Goal: Information Seeking & Learning: Learn about a topic

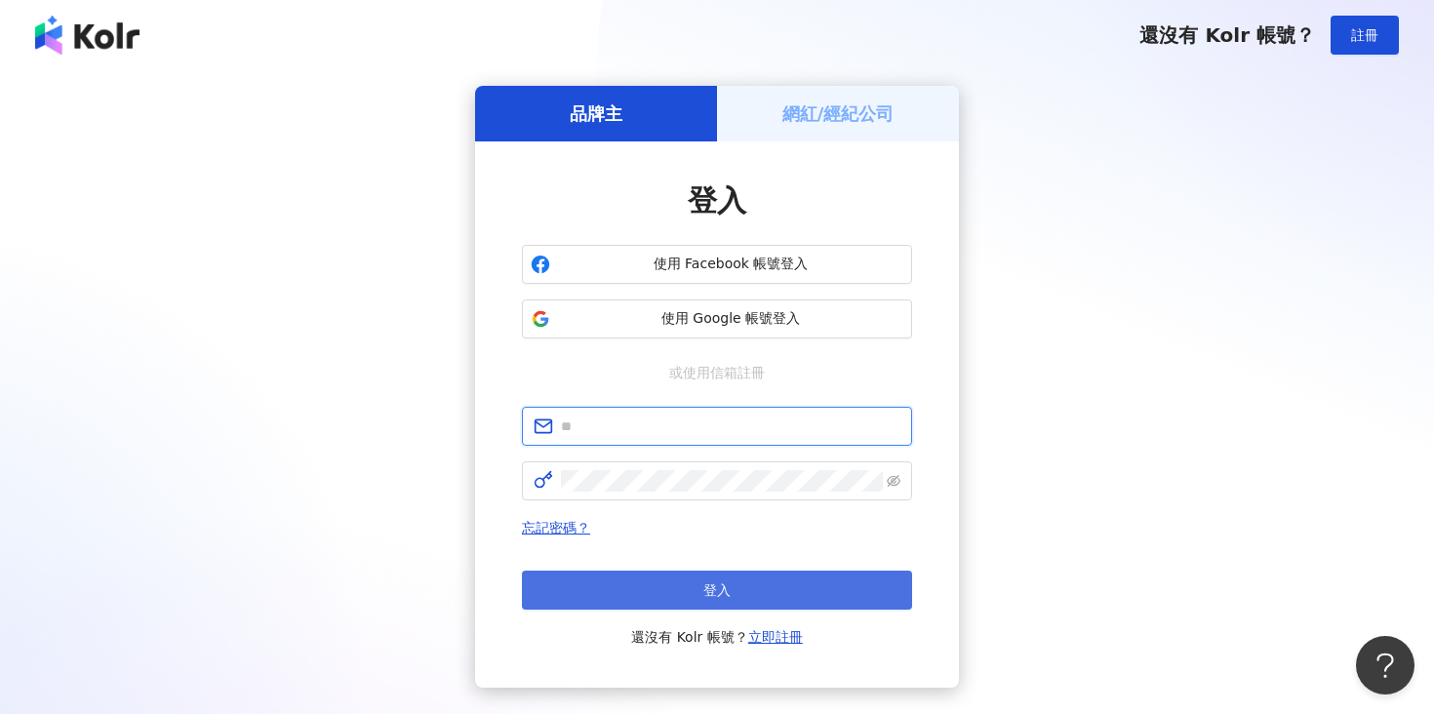
type input "**********"
click at [637, 593] on button "登入" at bounding box center [717, 590] width 390 height 39
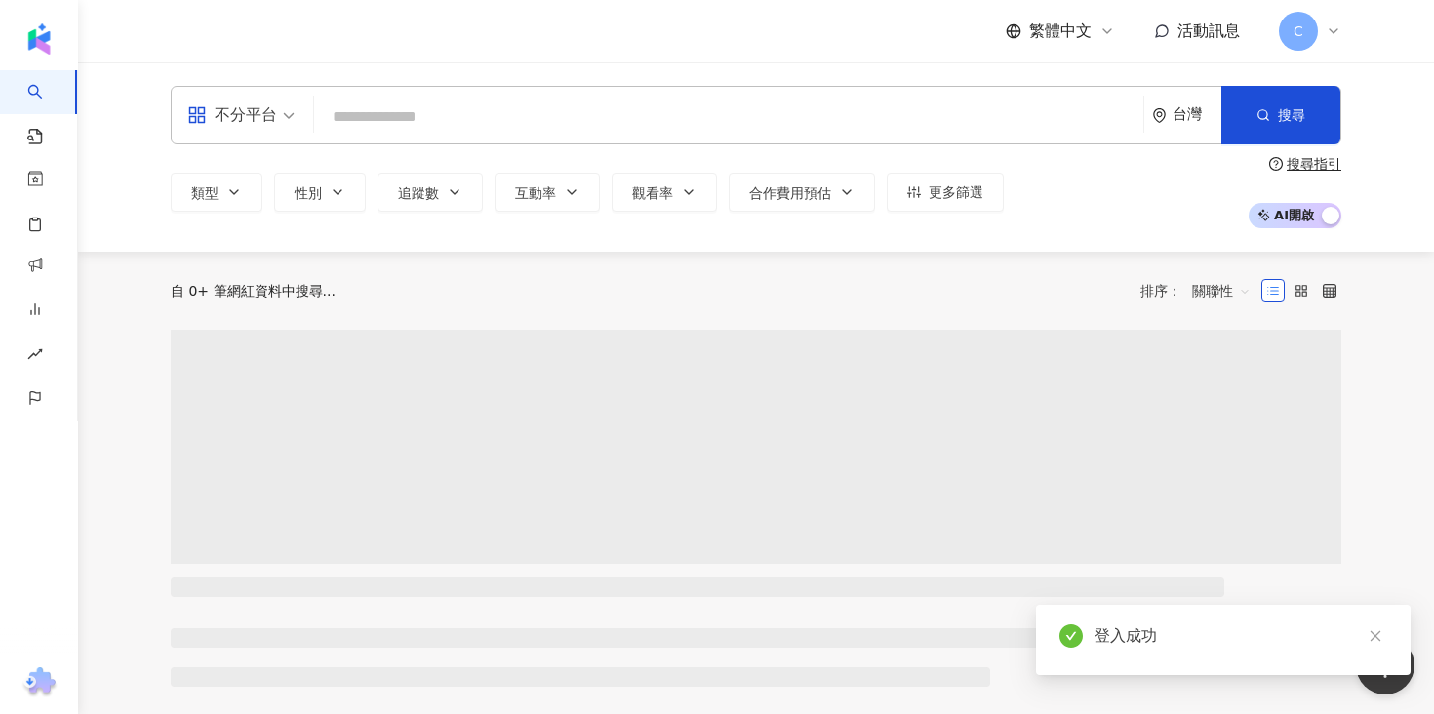
click at [579, 113] on input "search" at bounding box center [729, 117] width 814 height 37
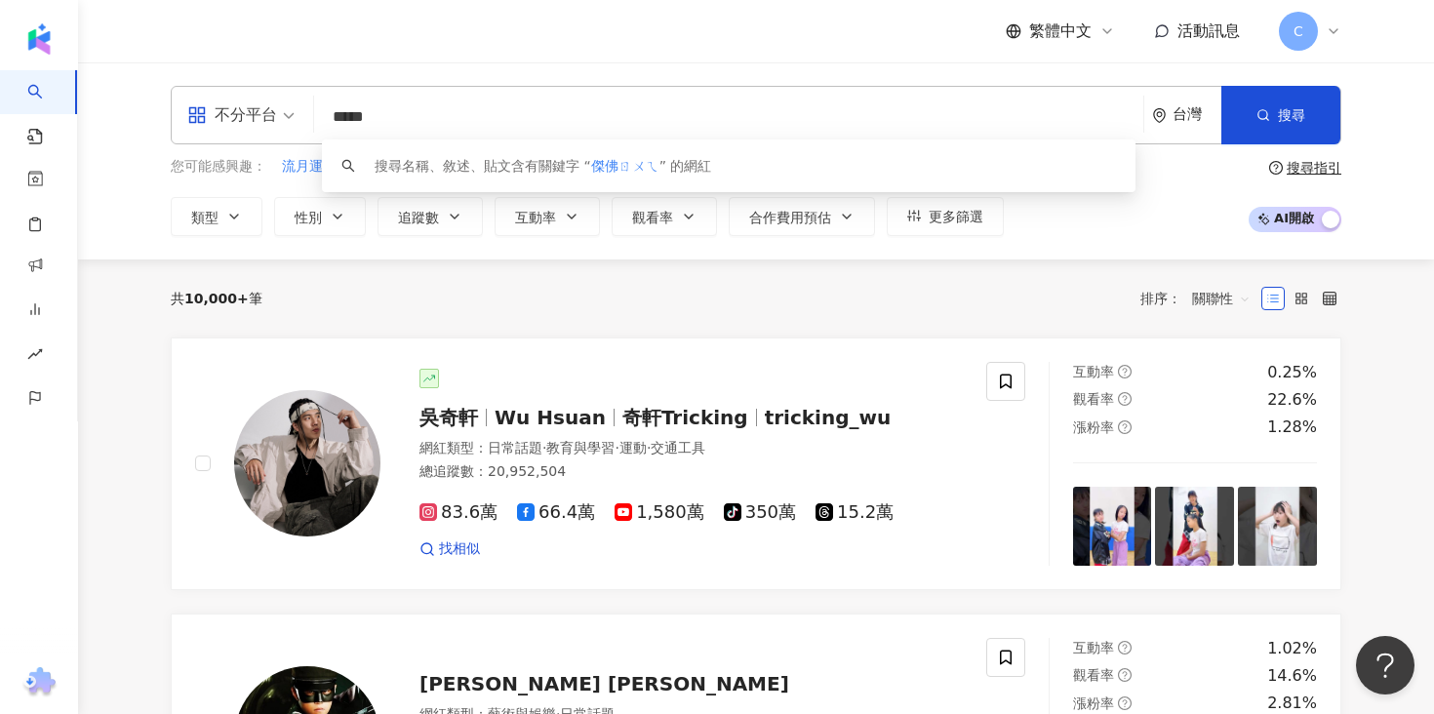
type input "***"
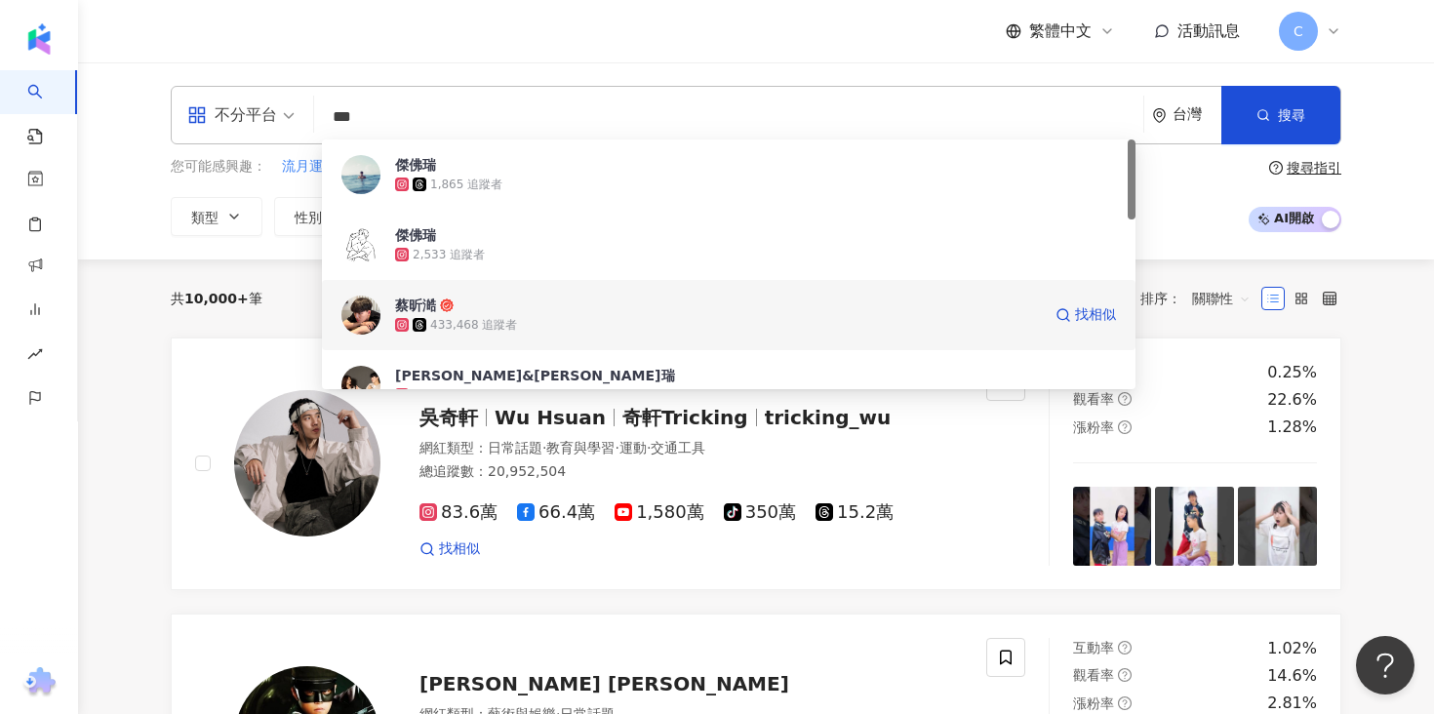
click at [589, 317] on div "433,468 追蹤者" at bounding box center [718, 325] width 646 height 20
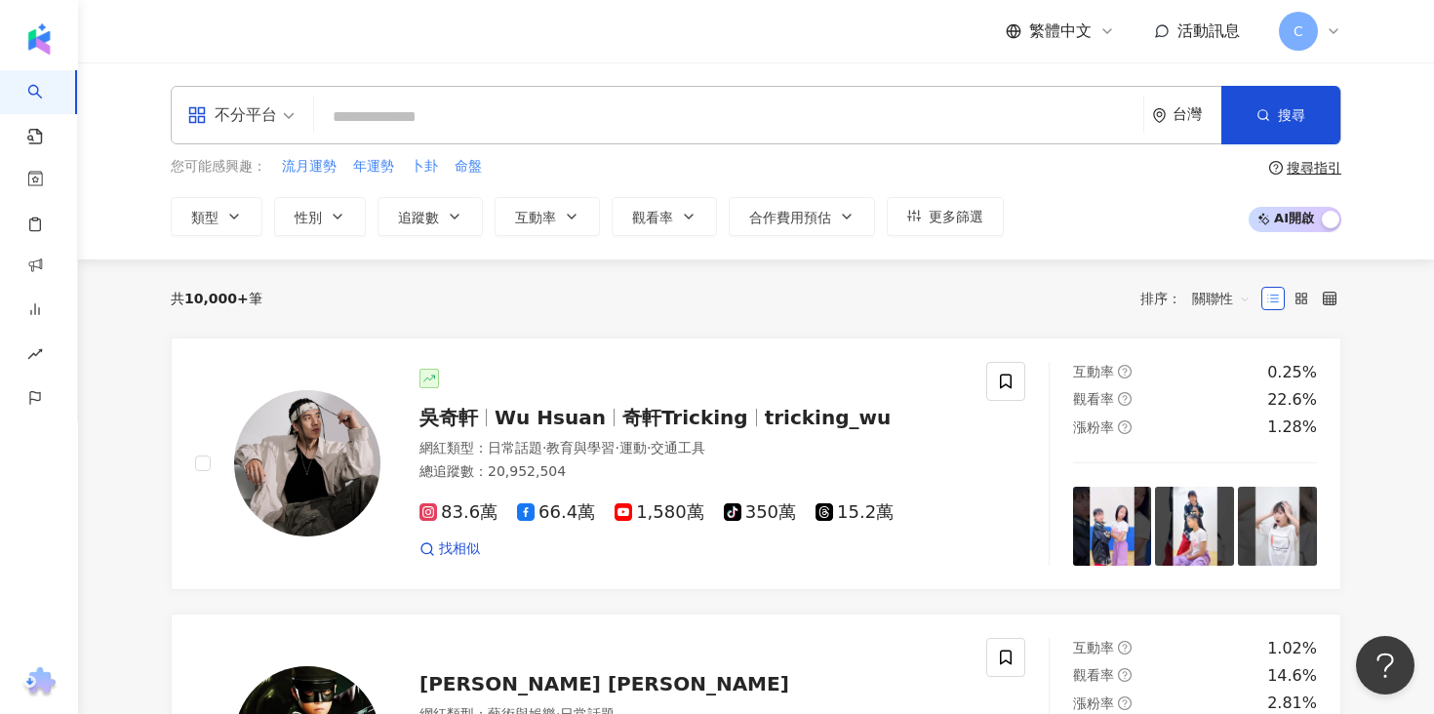
paste input "**********"
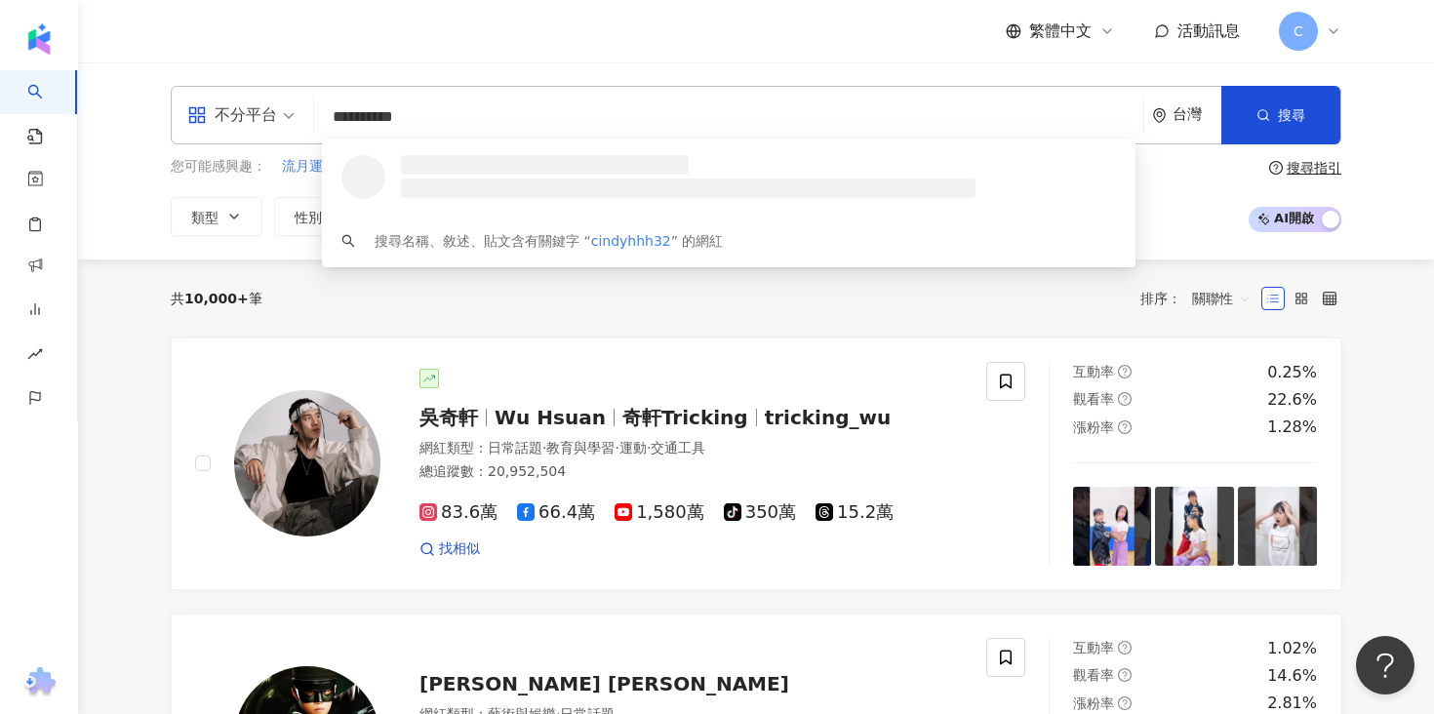
type input "**********"
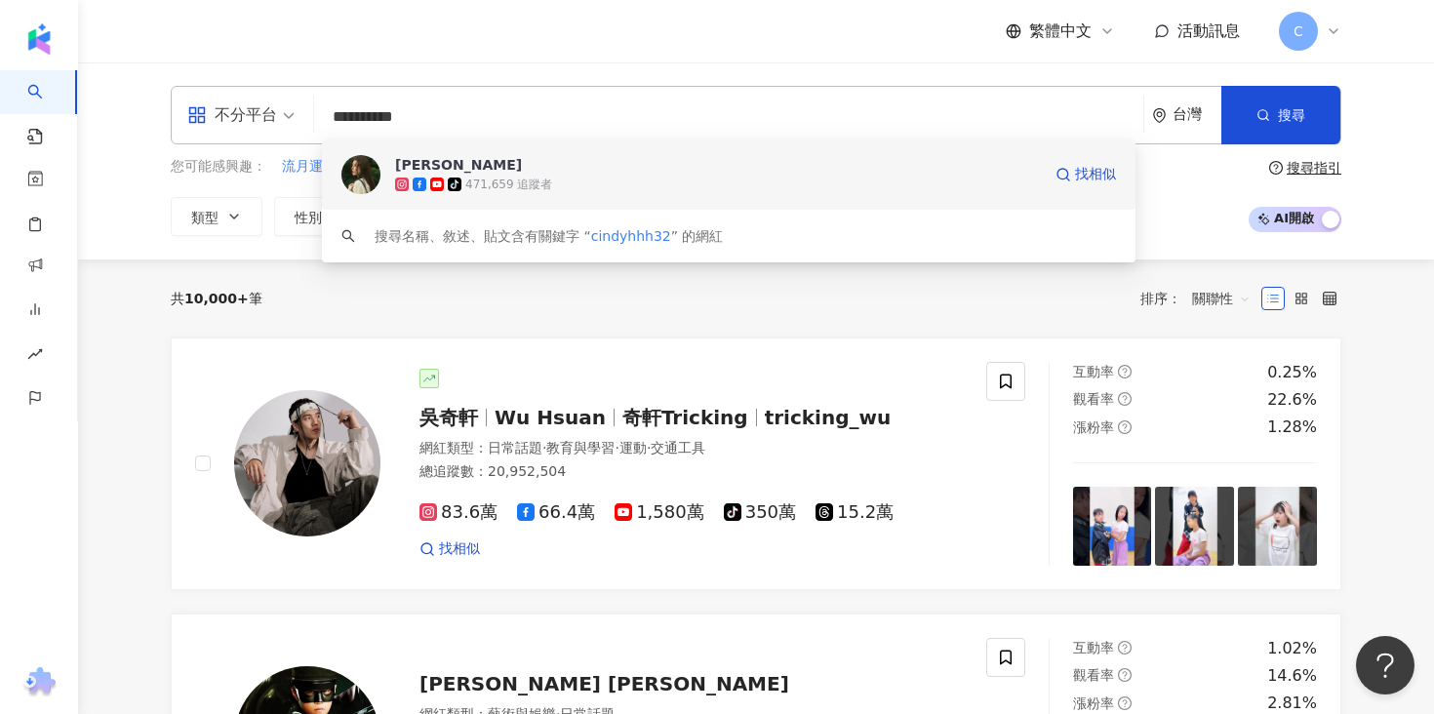
click at [510, 171] on span "Cindy H" at bounding box center [718, 165] width 646 height 20
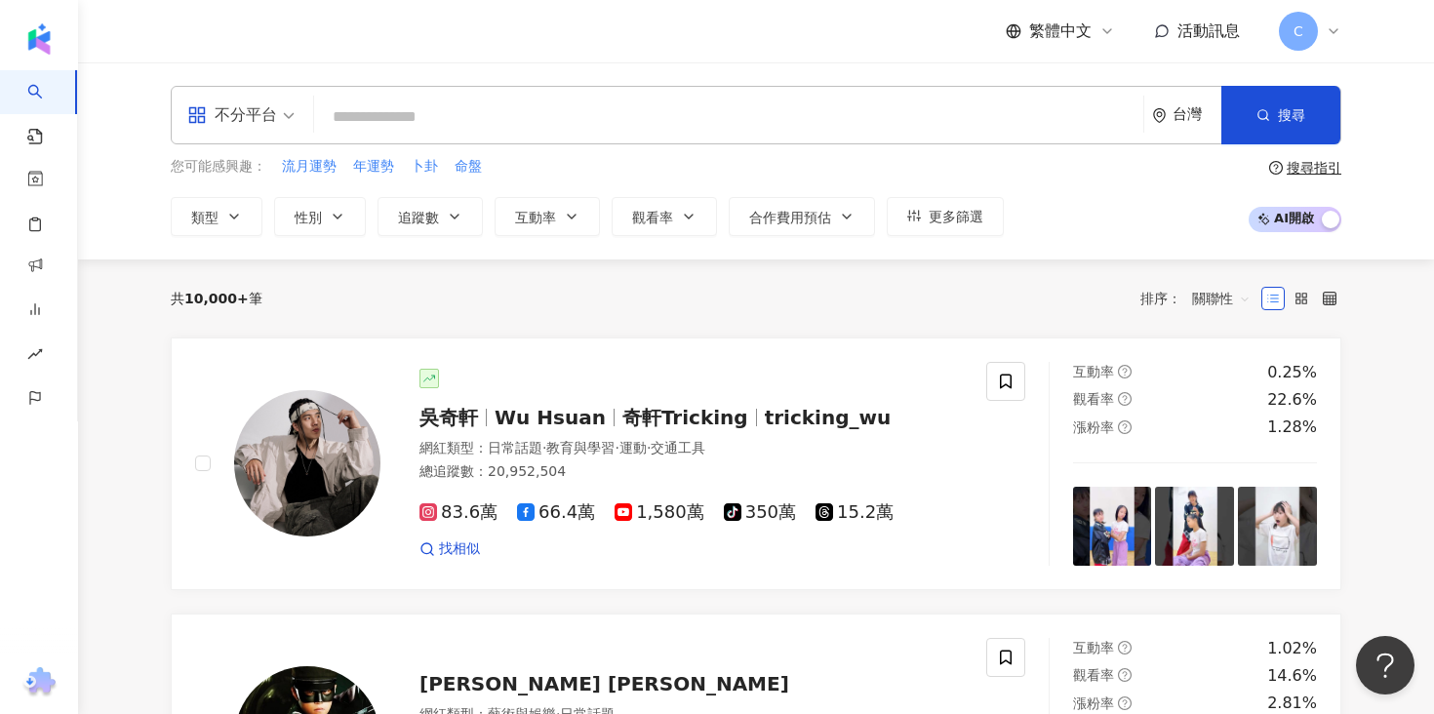
click at [553, 89] on div "不分平台 台灣 搜尋 0b85e009-c688-4b31-9267-1bdf86596408 Cindy H tiktok-icon 471,659 追蹤者…" at bounding box center [756, 115] width 1171 height 59
click at [584, 101] on input "search" at bounding box center [729, 117] width 814 height 37
click at [479, 102] on input "search" at bounding box center [729, 117] width 814 height 37
paste input "**********"
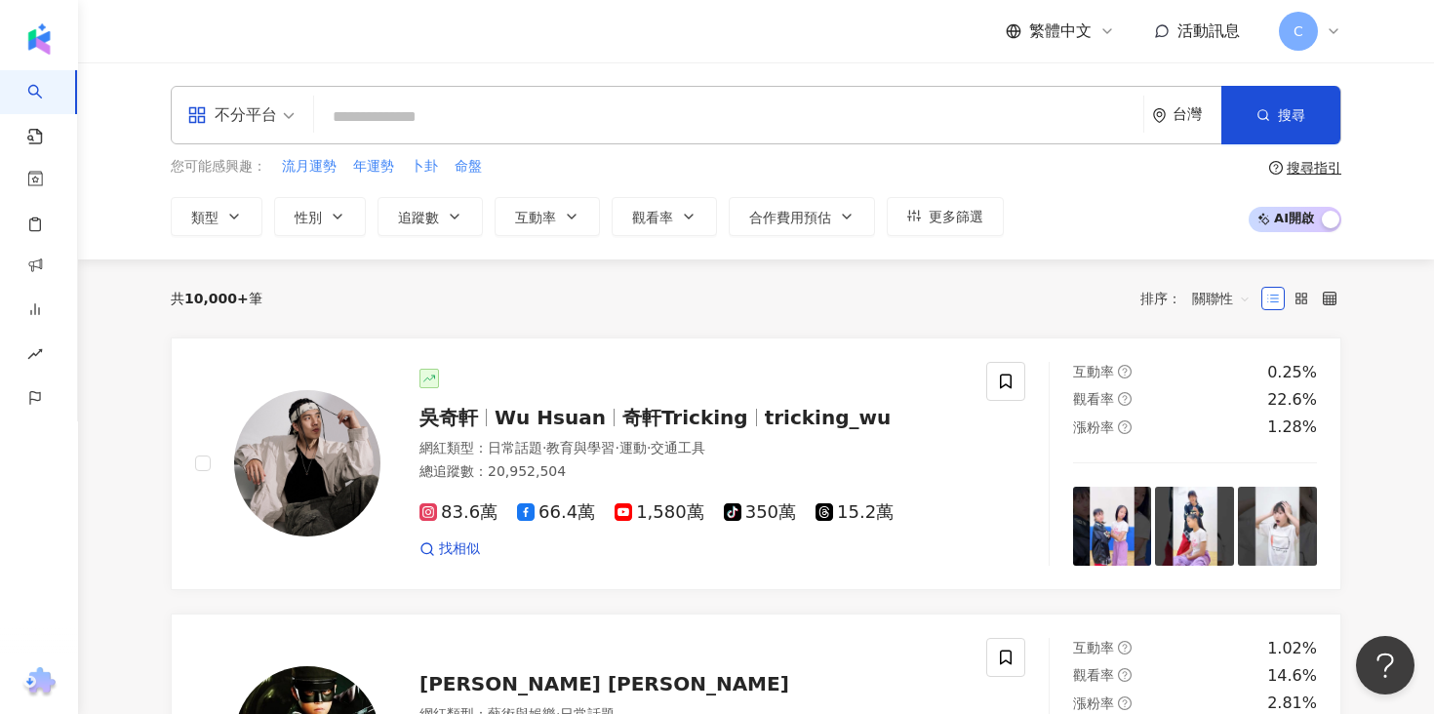
type input "**********"
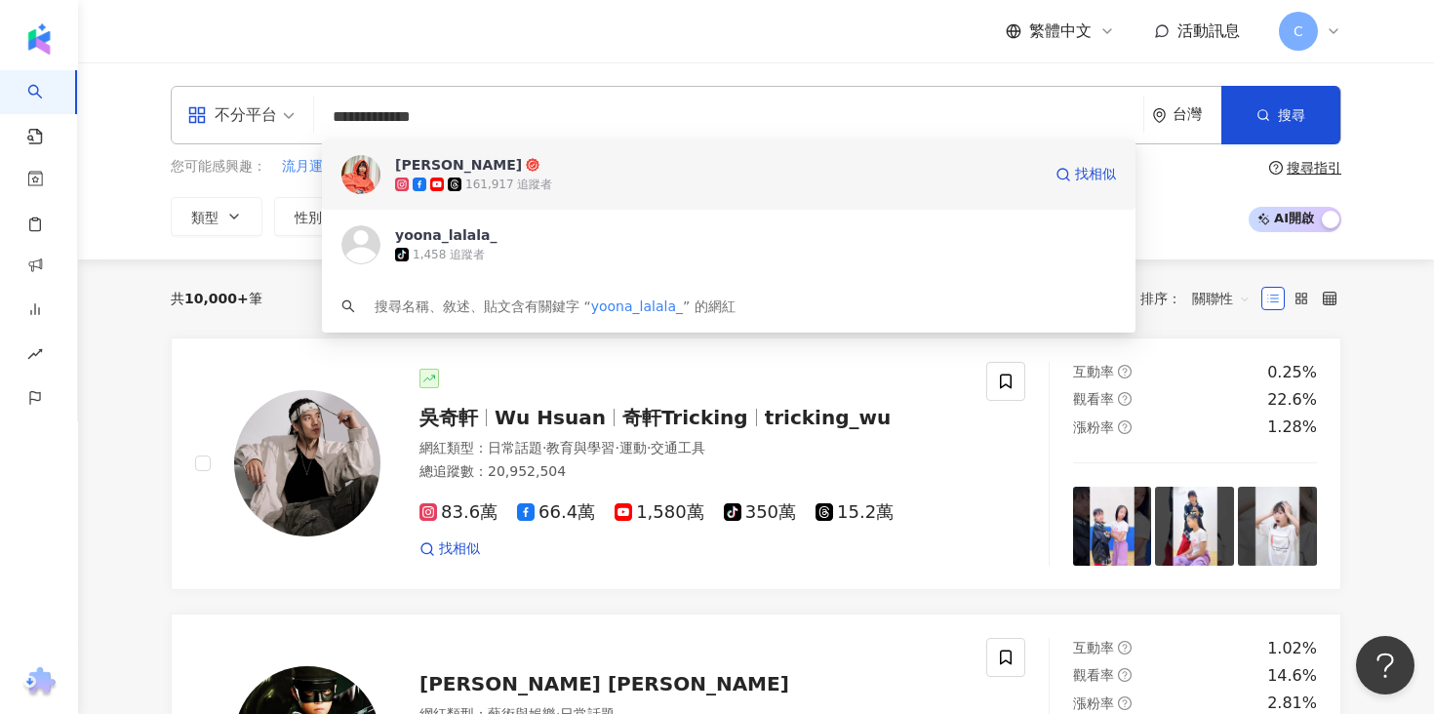
click at [552, 175] on div "161,917 追蹤者" at bounding box center [718, 185] width 646 height 20
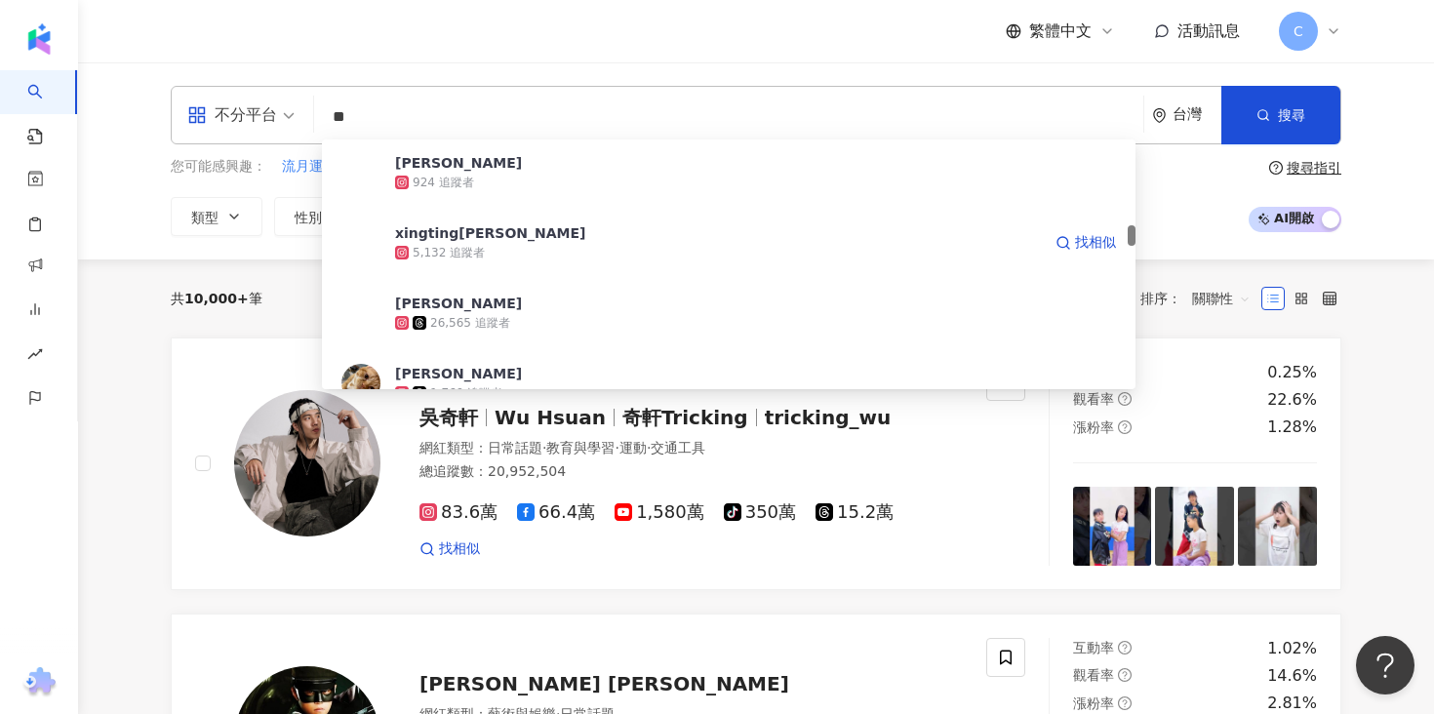
scroll to position [1349, 0]
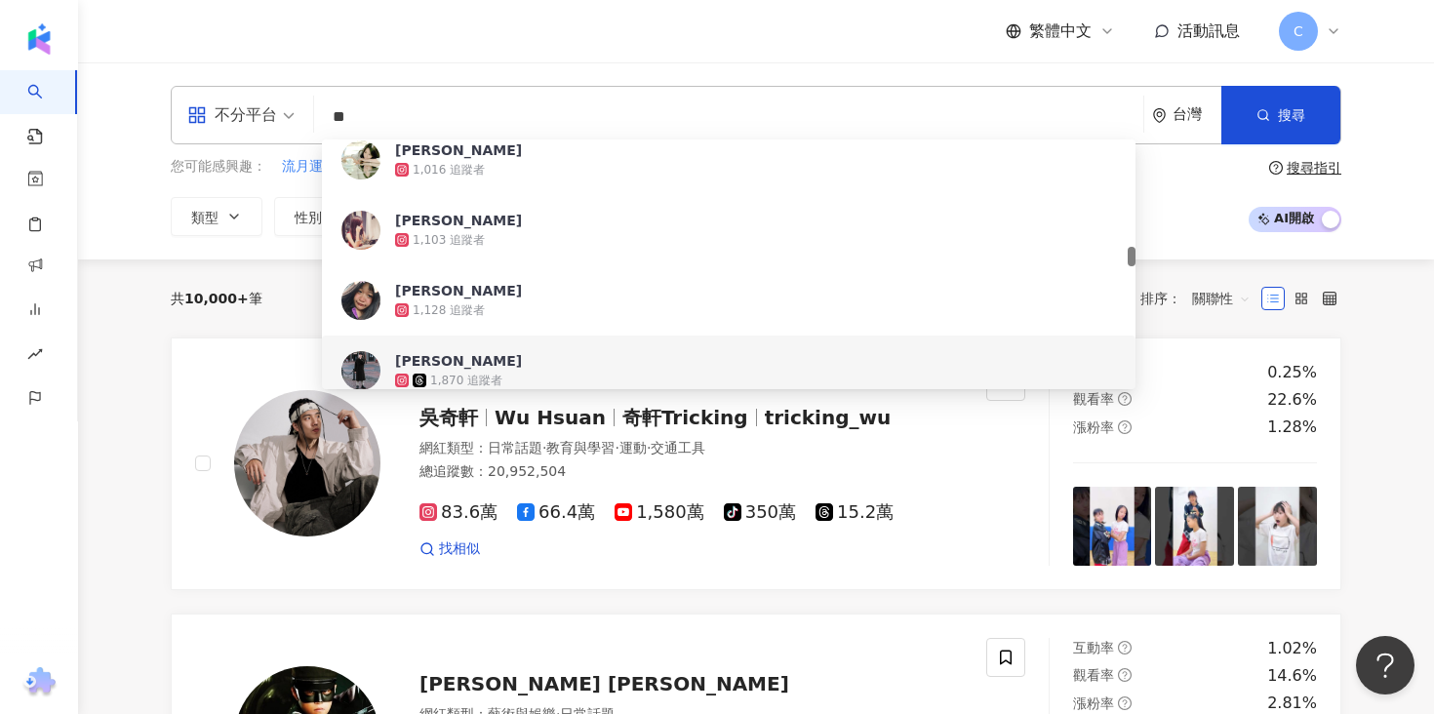
click at [443, 125] on input "**" at bounding box center [729, 117] width 814 height 37
paste input "********"
type input "**********"
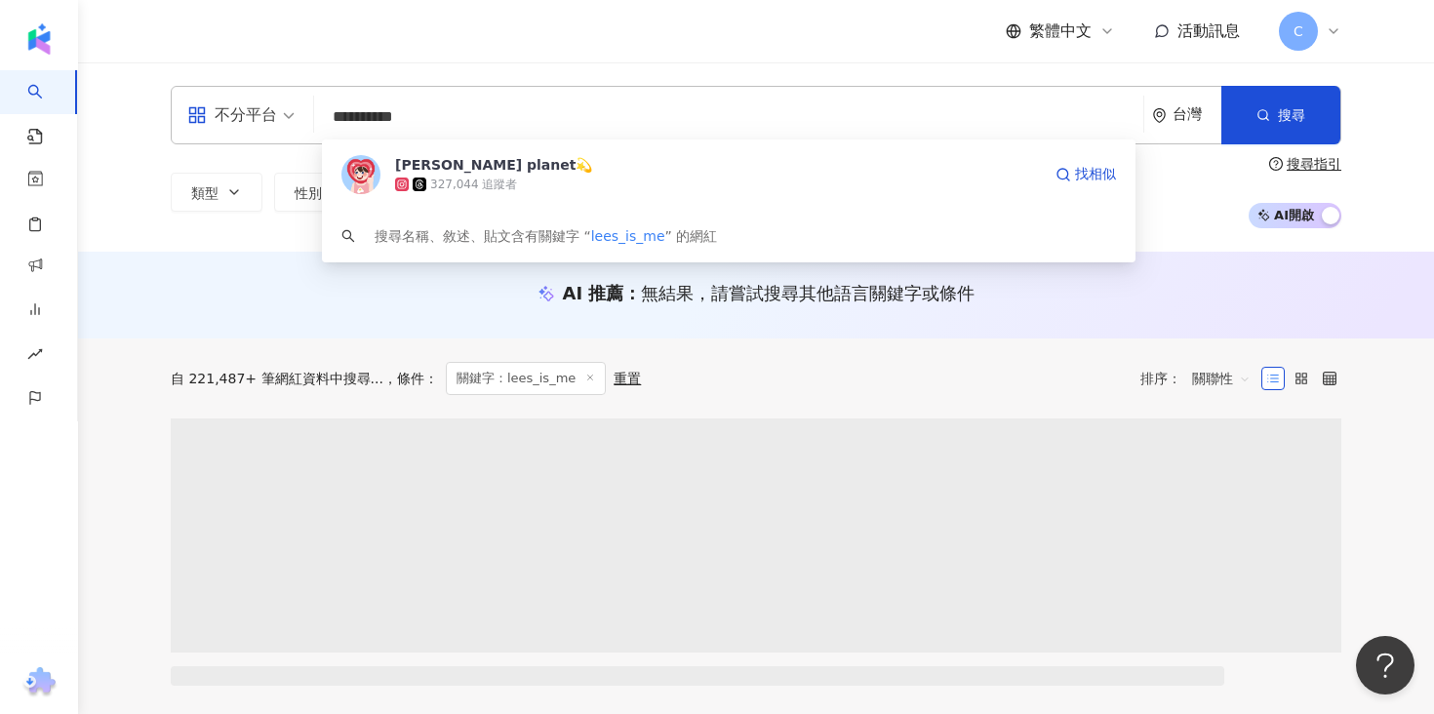
click at [524, 180] on div "327,044 追蹤者" at bounding box center [718, 185] width 646 height 20
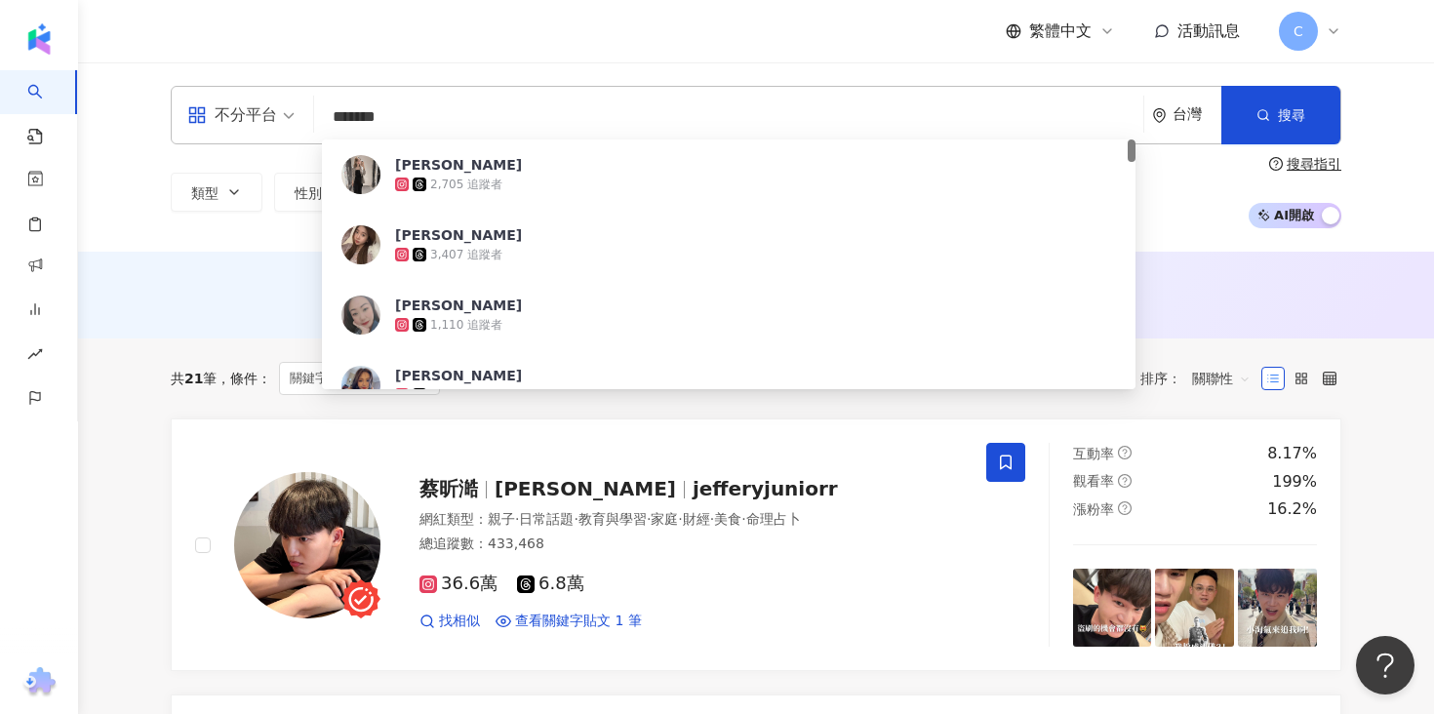
type input "********"
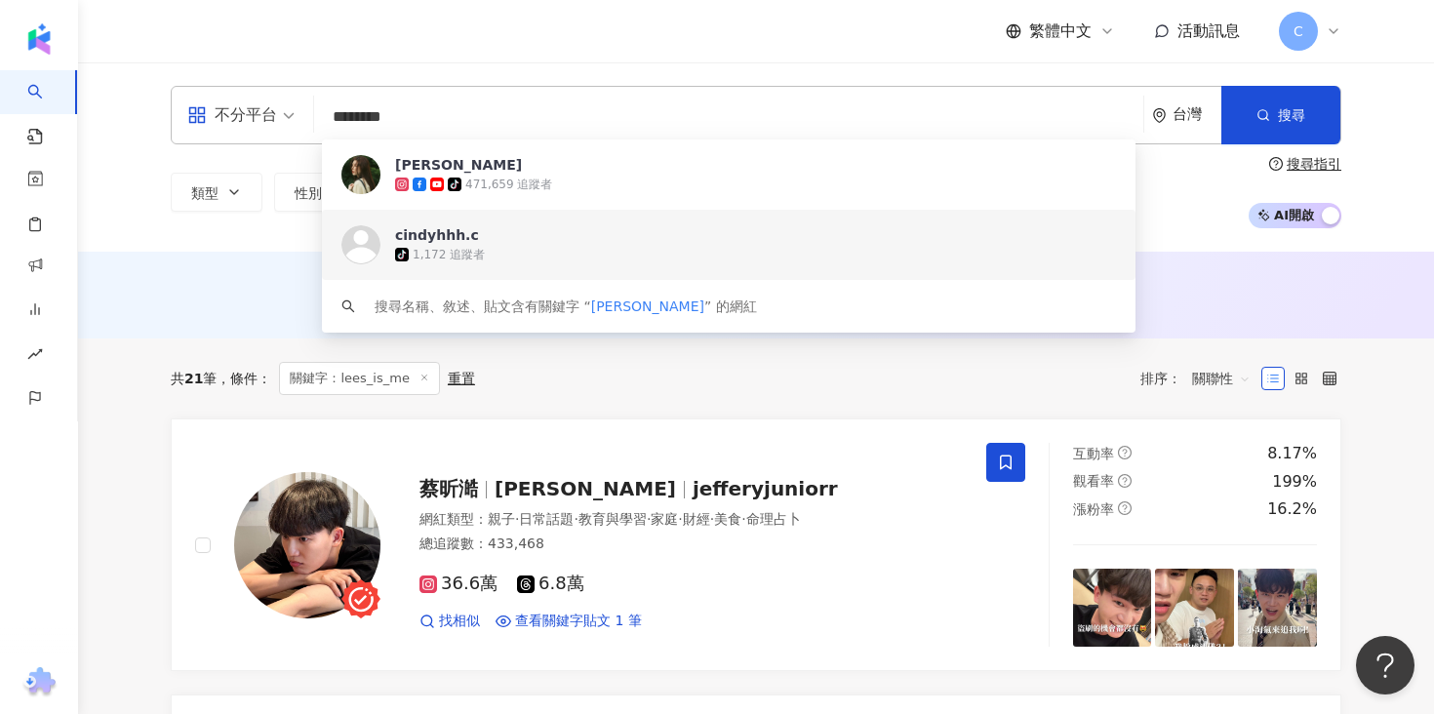
click at [626, 203] on div "Cindy H tiktok-icon 471,659 追蹤者" at bounding box center [729, 175] width 814 height 70
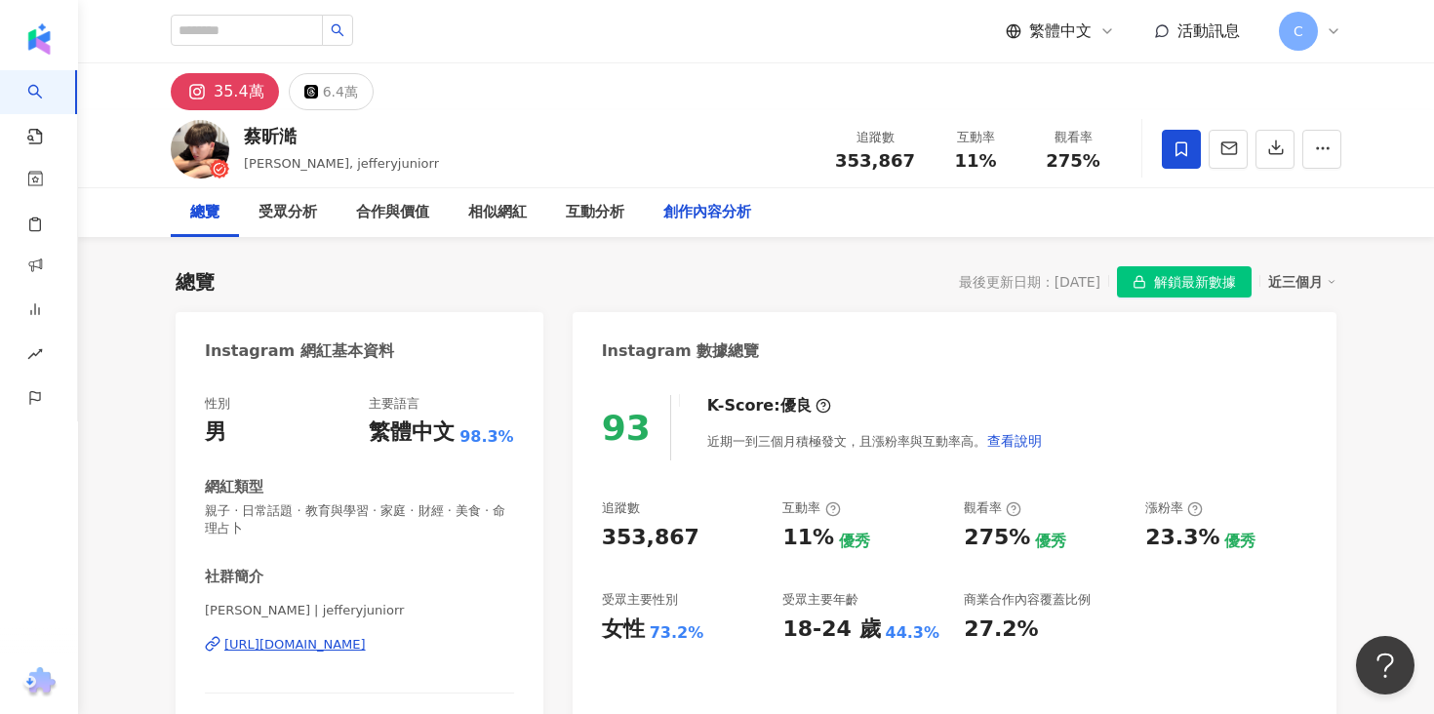
click at [712, 214] on div "創作內容分析" at bounding box center [708, 212] width 88 height 23
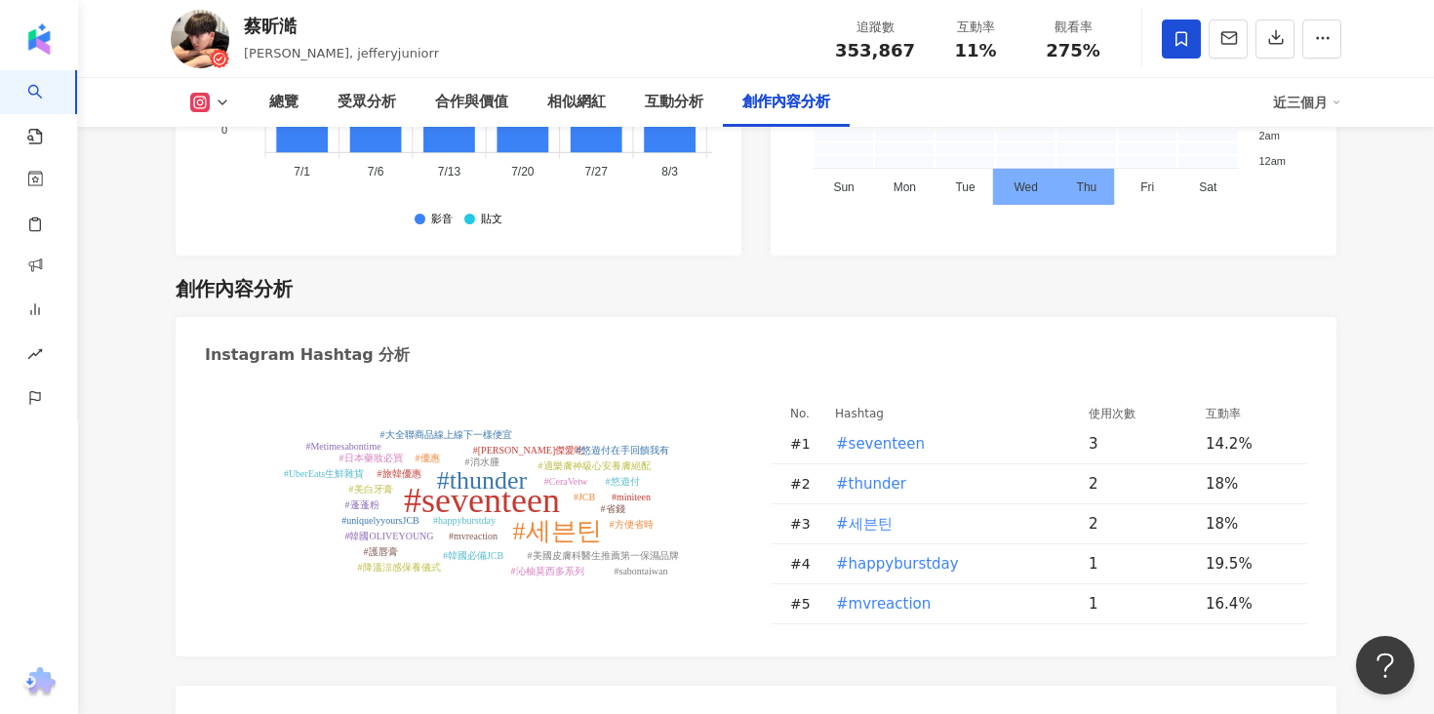
scroll to position [5729, 0]
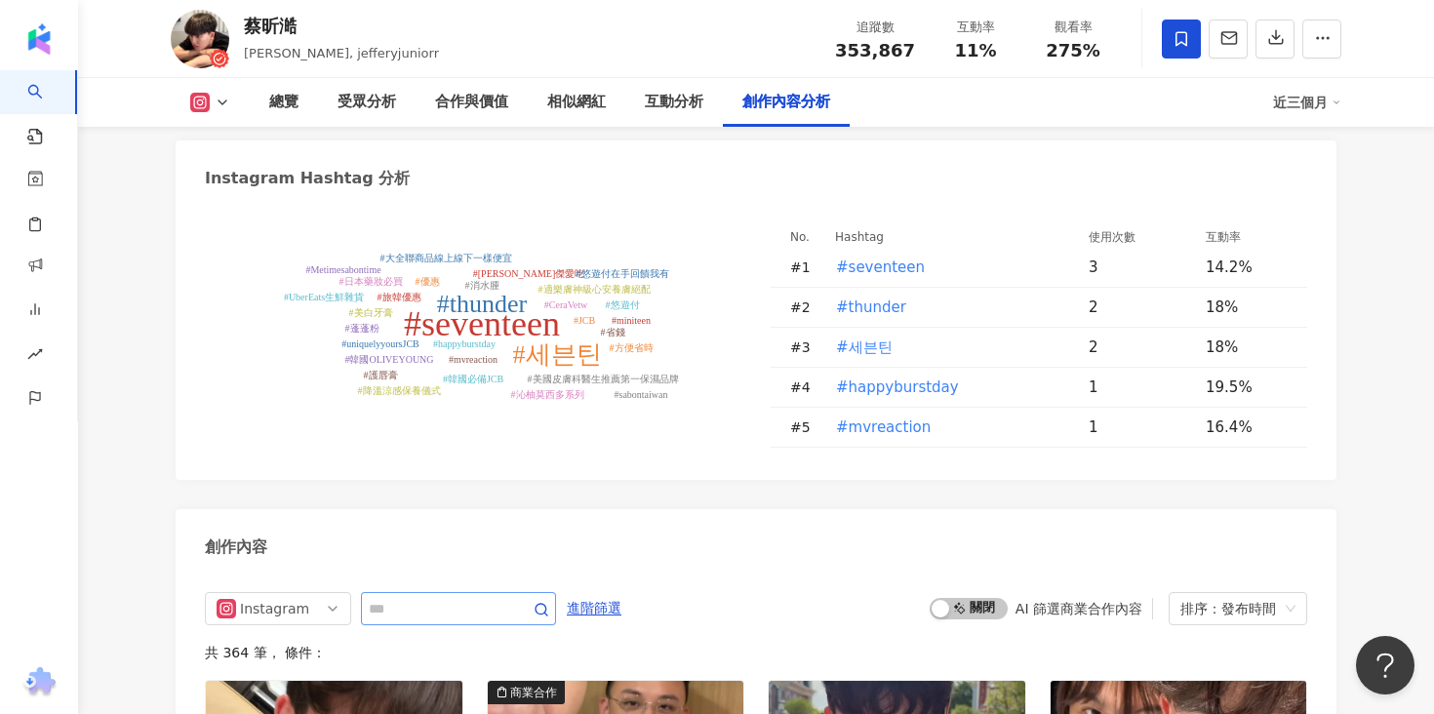
click at [492, 592] on span at bounding box center [458, 608] width 195 height 33
click at [485, 597] on input "text" at bounding box center [437, 608] width 137 height 23
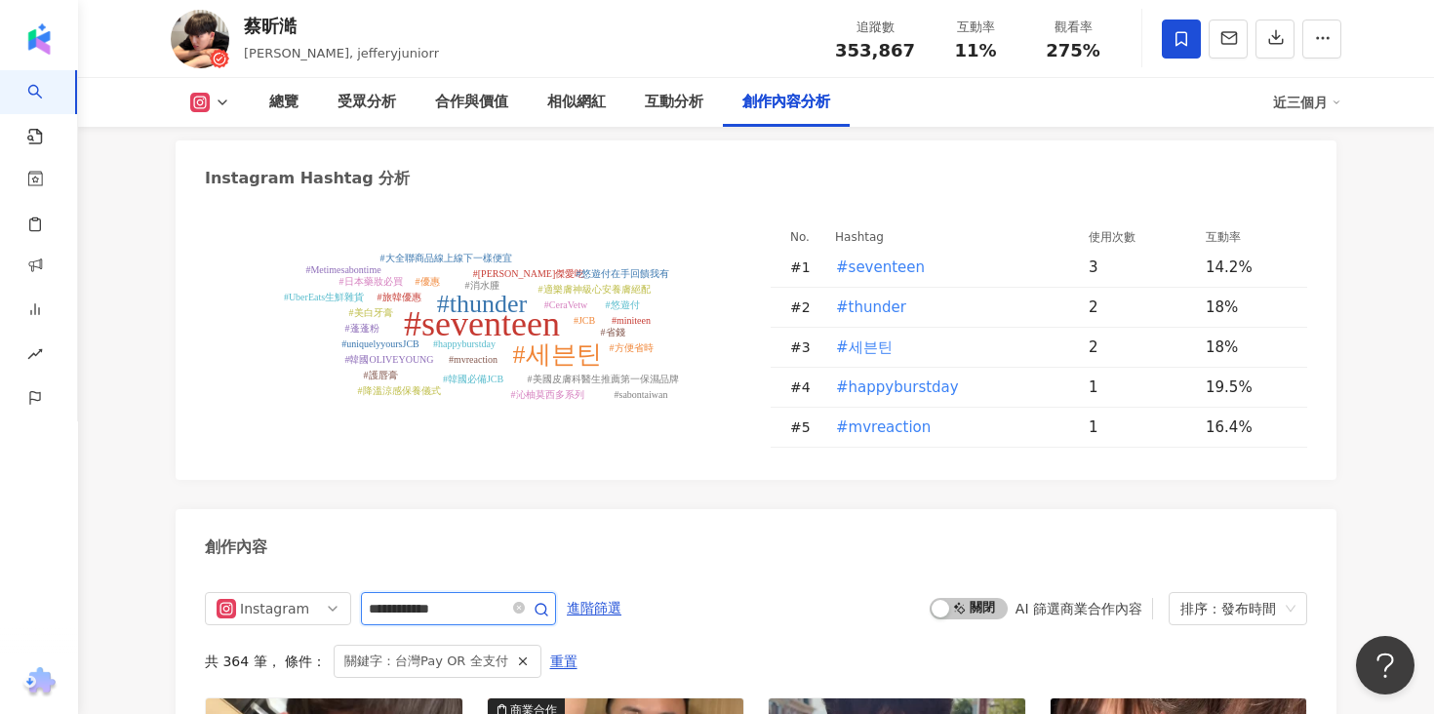
scroll to position [5982, 0]
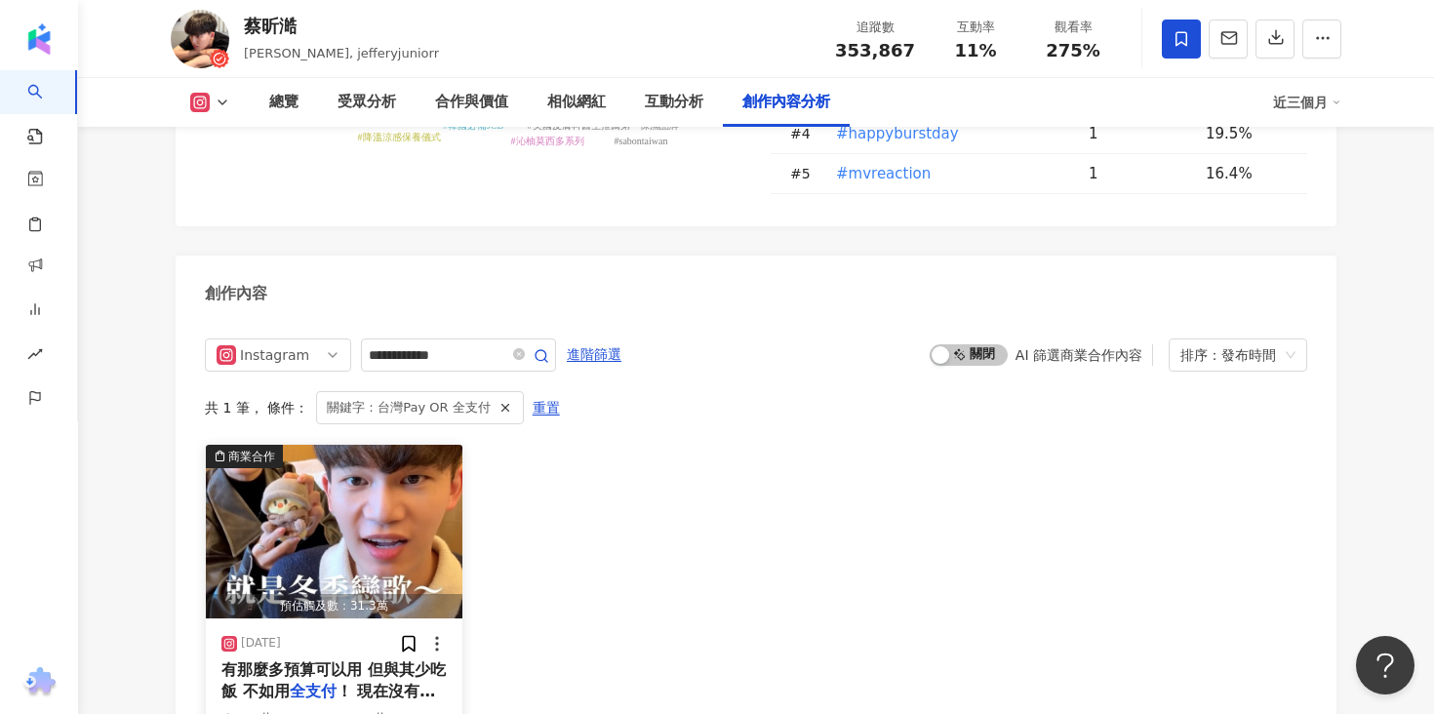
click at [407, 682] on span "！ 現在沒有信用卡 也能回饋拿好拿" at bounding box center [328, 702] width 214 height 40
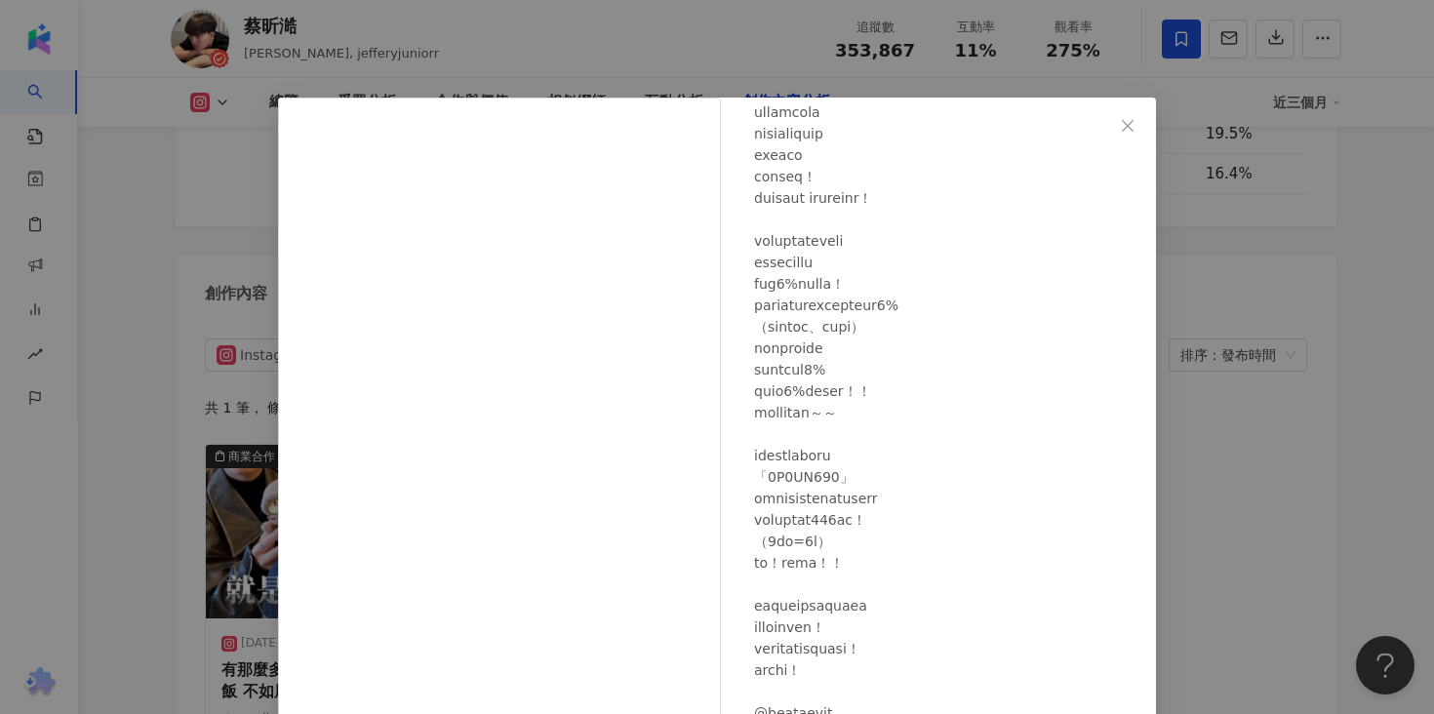
scroll to position [161, 0]
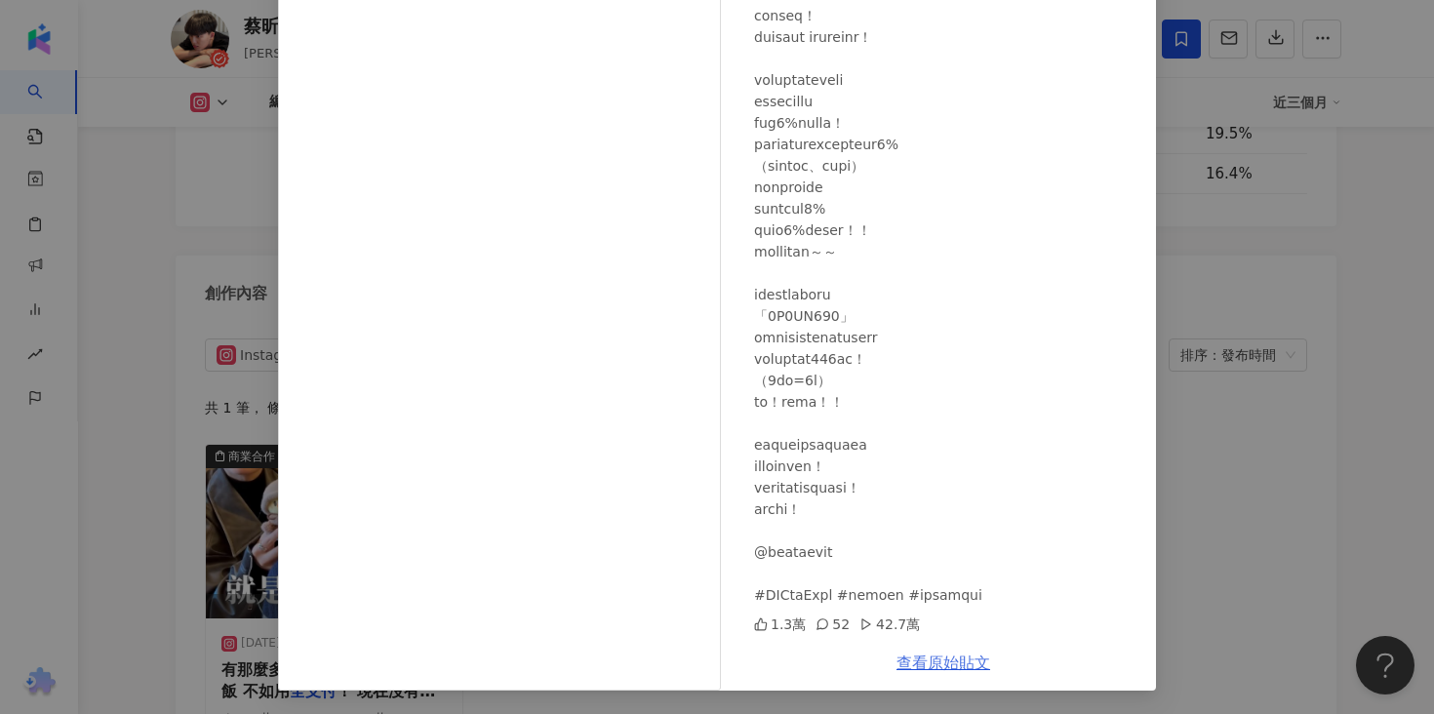
click at [933, 659] on link "查看原始貼文" at bounding box center [944, 663] width 94 height 19
click at [224, 375] on div "蔡昕澔 2025/3/17 1.3萬 52 42.7萬 查看原始貼文" at bounding box center [717, 357] width 1434 height 714
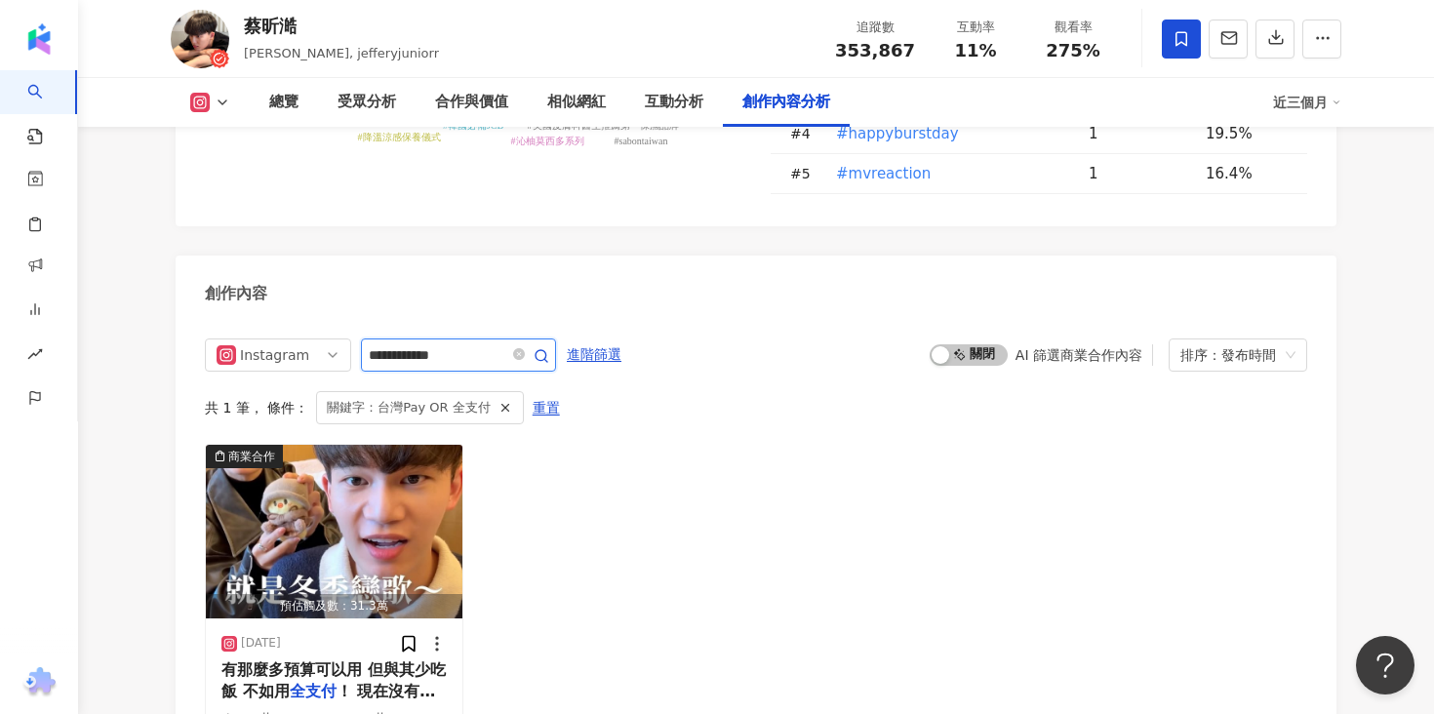
click at [483, 343] on input "**********" at bounding box center [437, 354] width 137 height 23
type input "**********"
click at [631, 444] on div "商業合作 預估觸及數：31.3萬 2025/3/17 有那麼多預算可以用 但與其少吃飯 不如用 全支付 ！ 現在沒有信用卡 也能回饋拿好拿 1.3萬 52 4…" at bounding box center [756, 612] width 1103 height 336
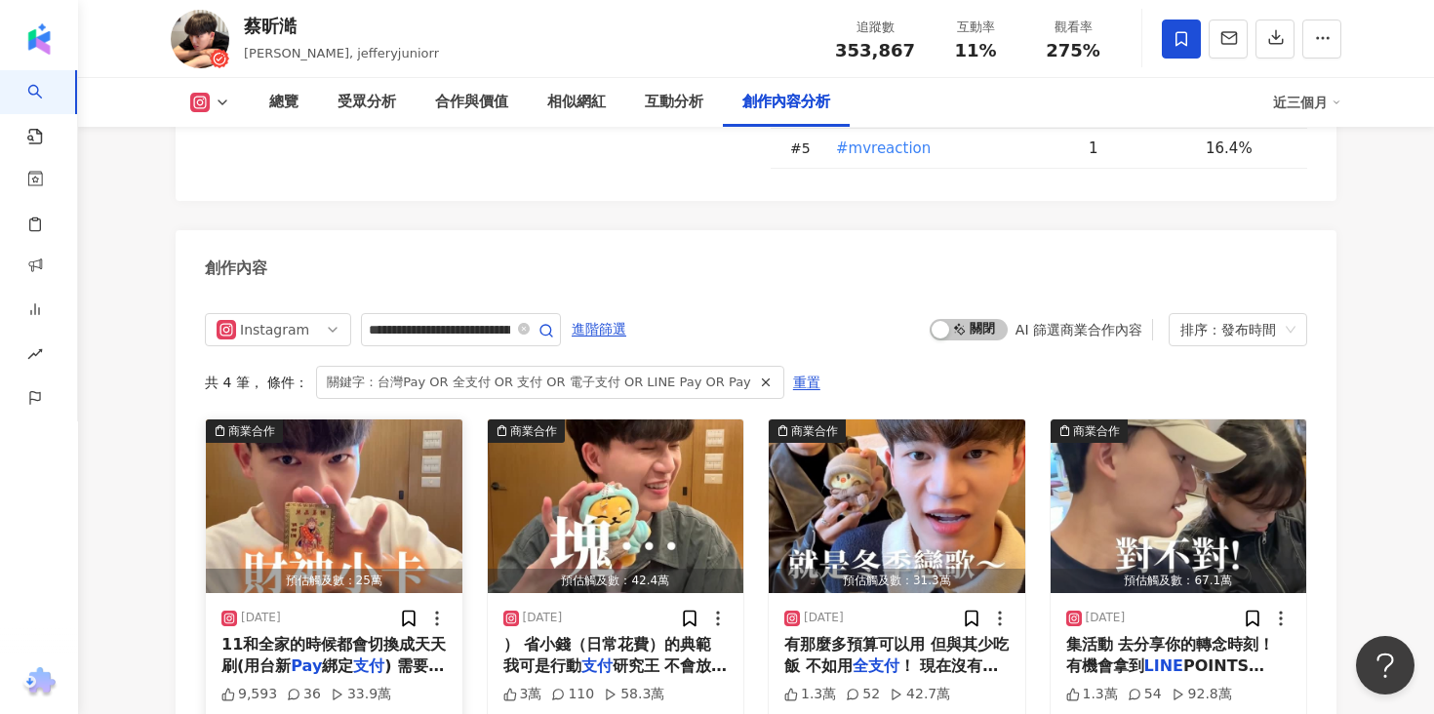
scroll to position [6009, 0]
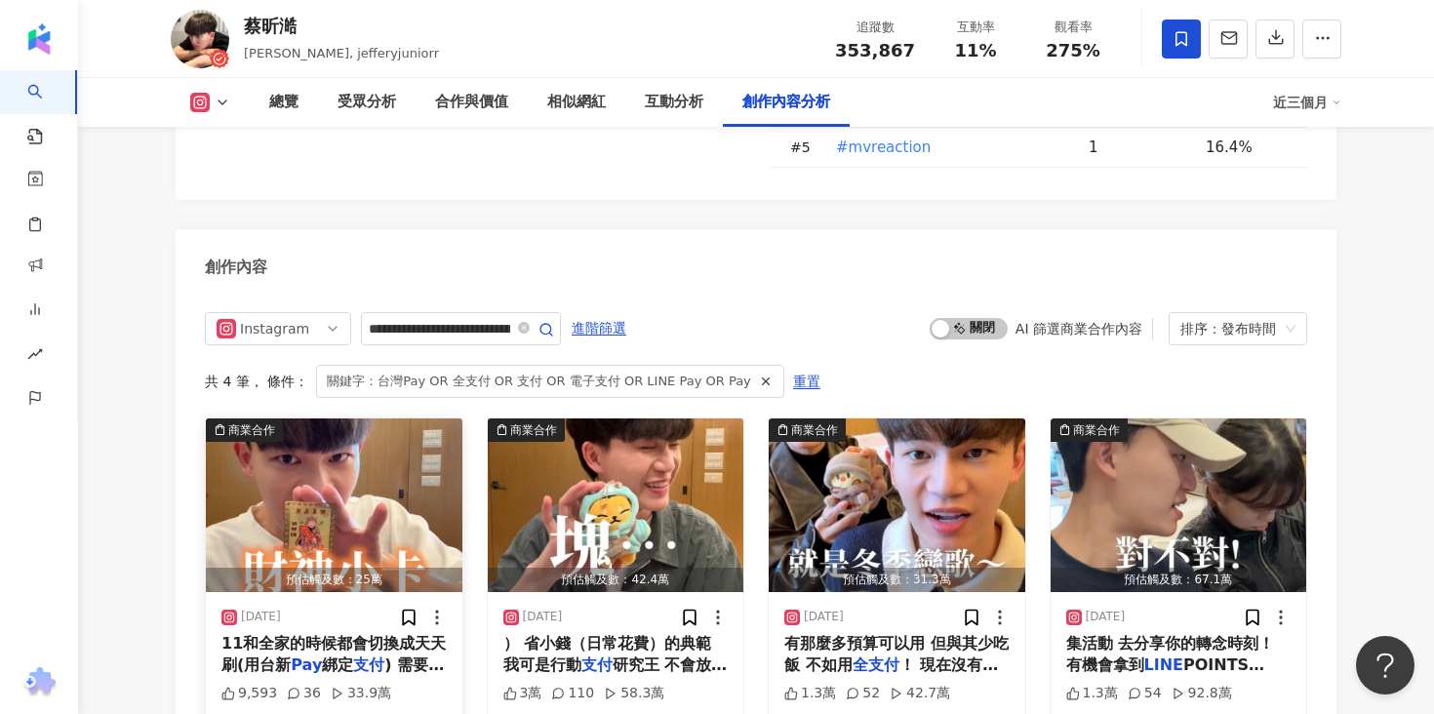
click at [418, 656] on span ") 需要訂房旅行或購物就換" at bounding box center [332, 676] width 222 height 40
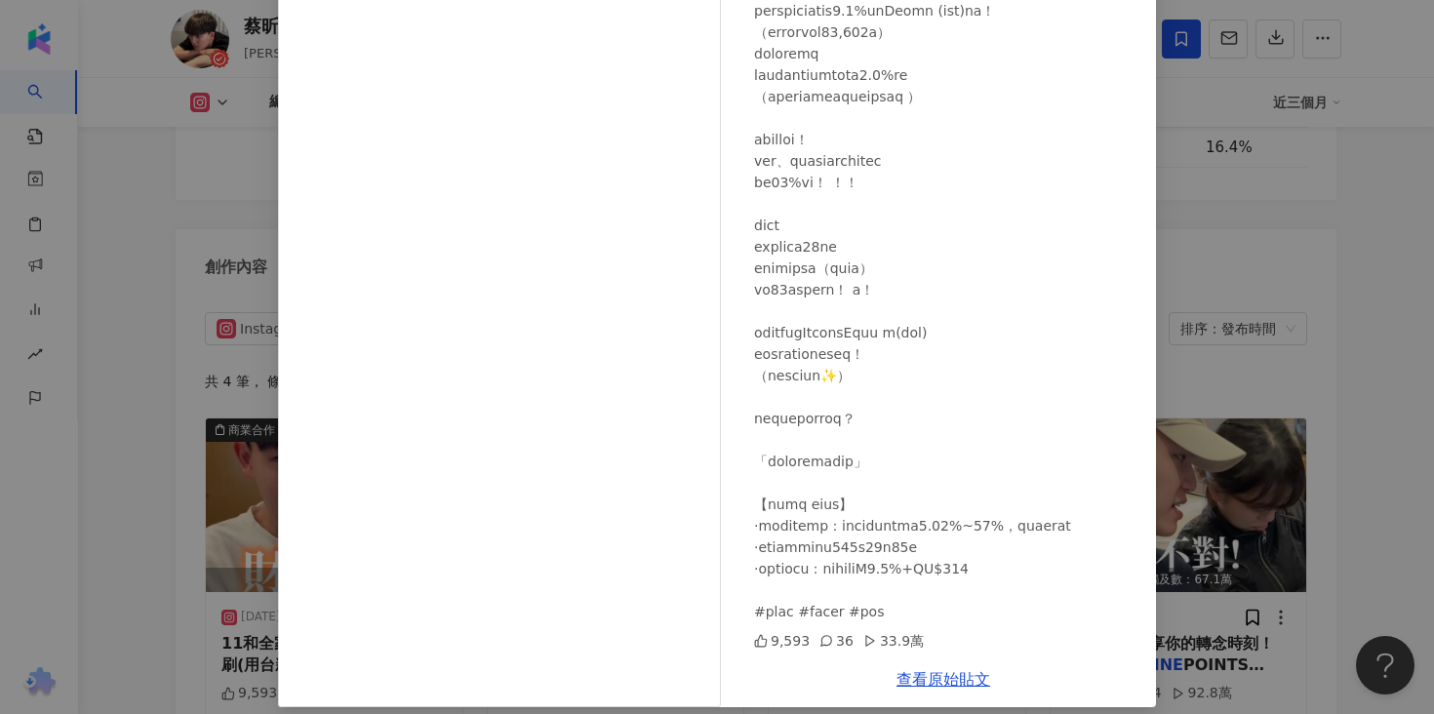
scroll to position [161, 0]
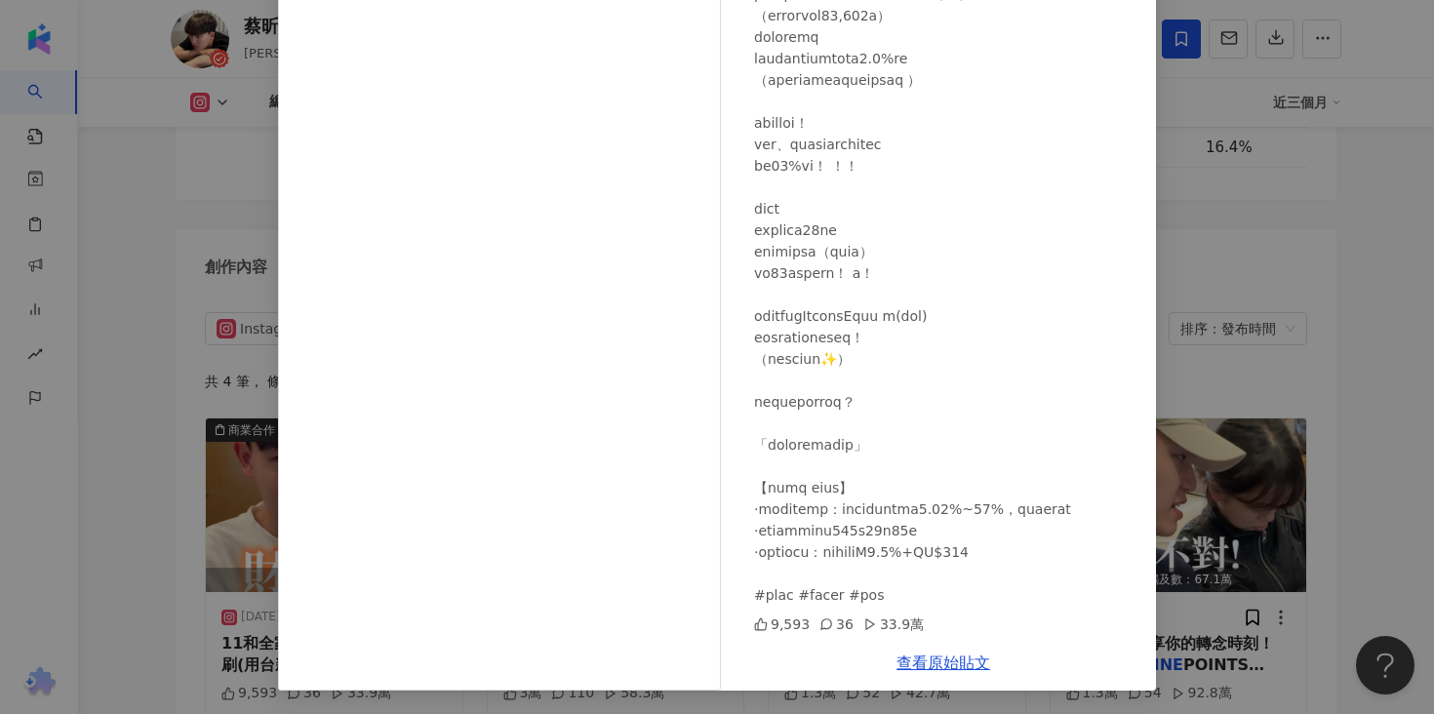
click at [1348, 479] on div "蔡昕澔 2025/7/28 9,593 36 33.9萬 查看原始貼文" at bounding box center [717, 357] width 1434 height 714
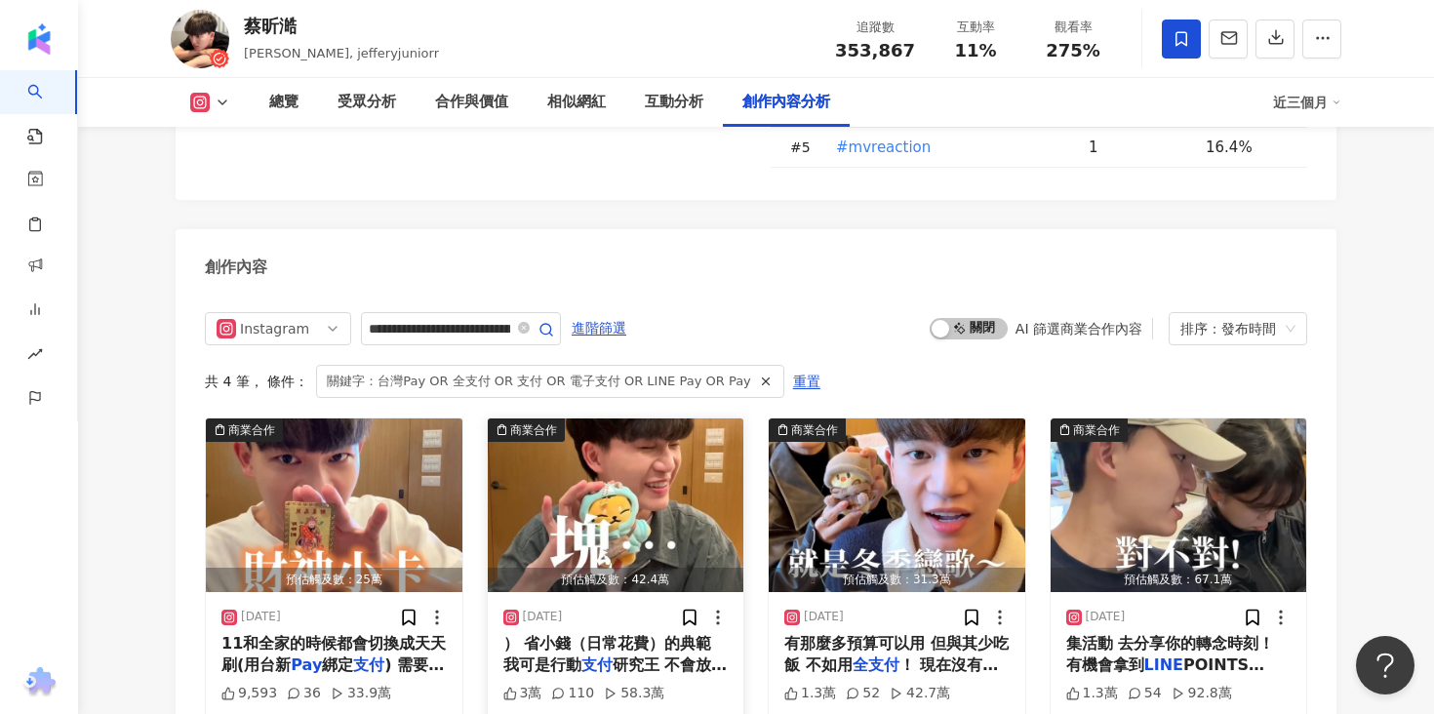
click at [595, 656] on mark "支付" at bounding box center [597, 665] width 31 height 19
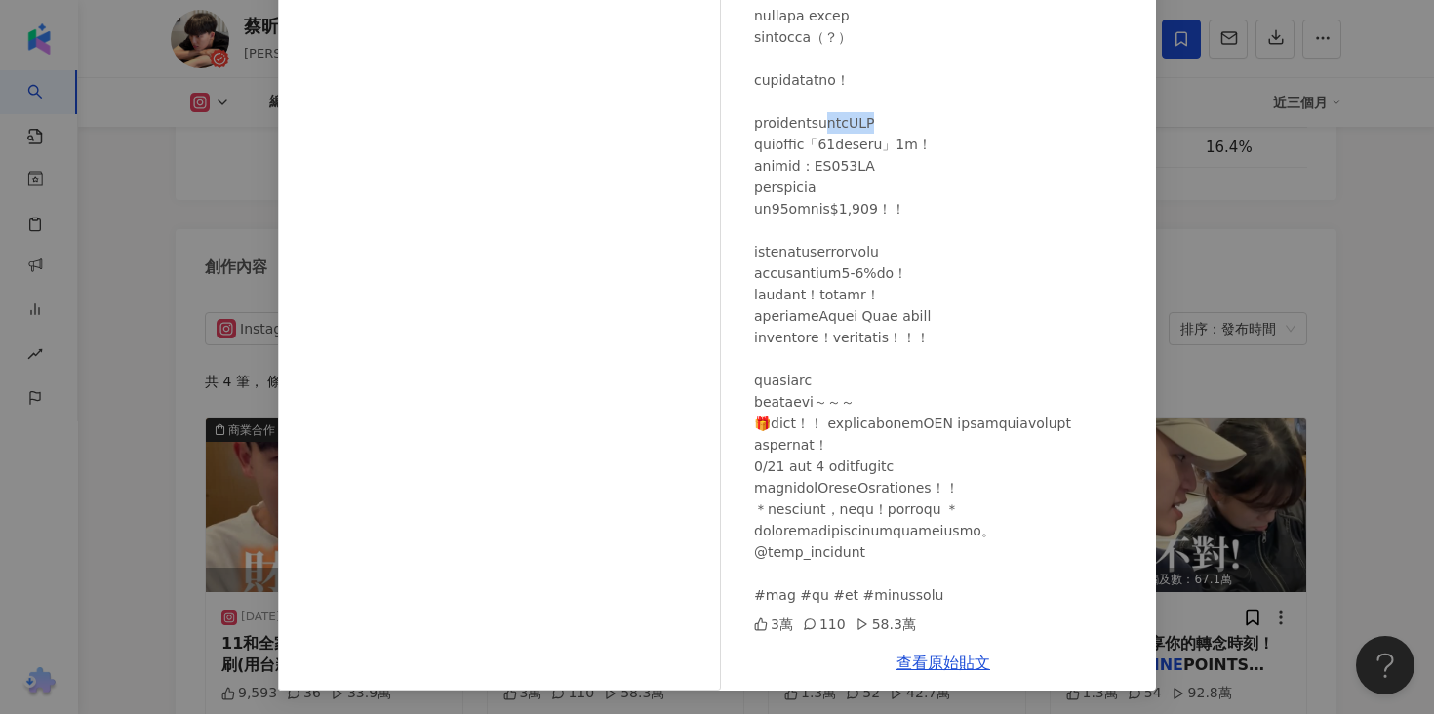
drag, startPoint x: 891, startPoint y: 118, endPoint x: 996, endPoint y: 119, distance: 105.4
click at [996, 119] on div at bounding box center [947, 80] width 386 height 1052
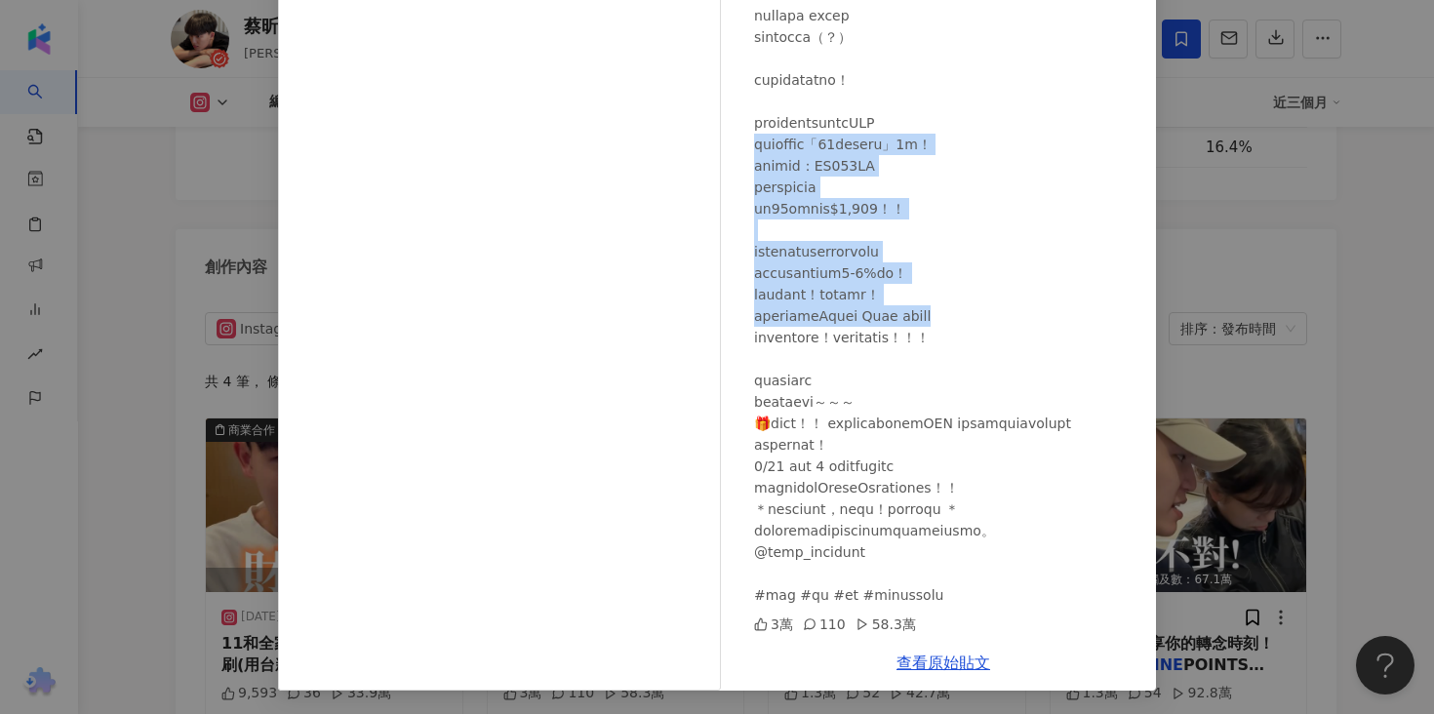
drag, startPoint x: 757, startPoint y: 141, endPoint x: 1016, endPoint y: 319, distance: 313.7
click at [1017, 321] on div at bounding box center [947, 80] width 386 height 1052
click at [1016, 319] on div at bounding box center [947, 80] width 386 height 1052
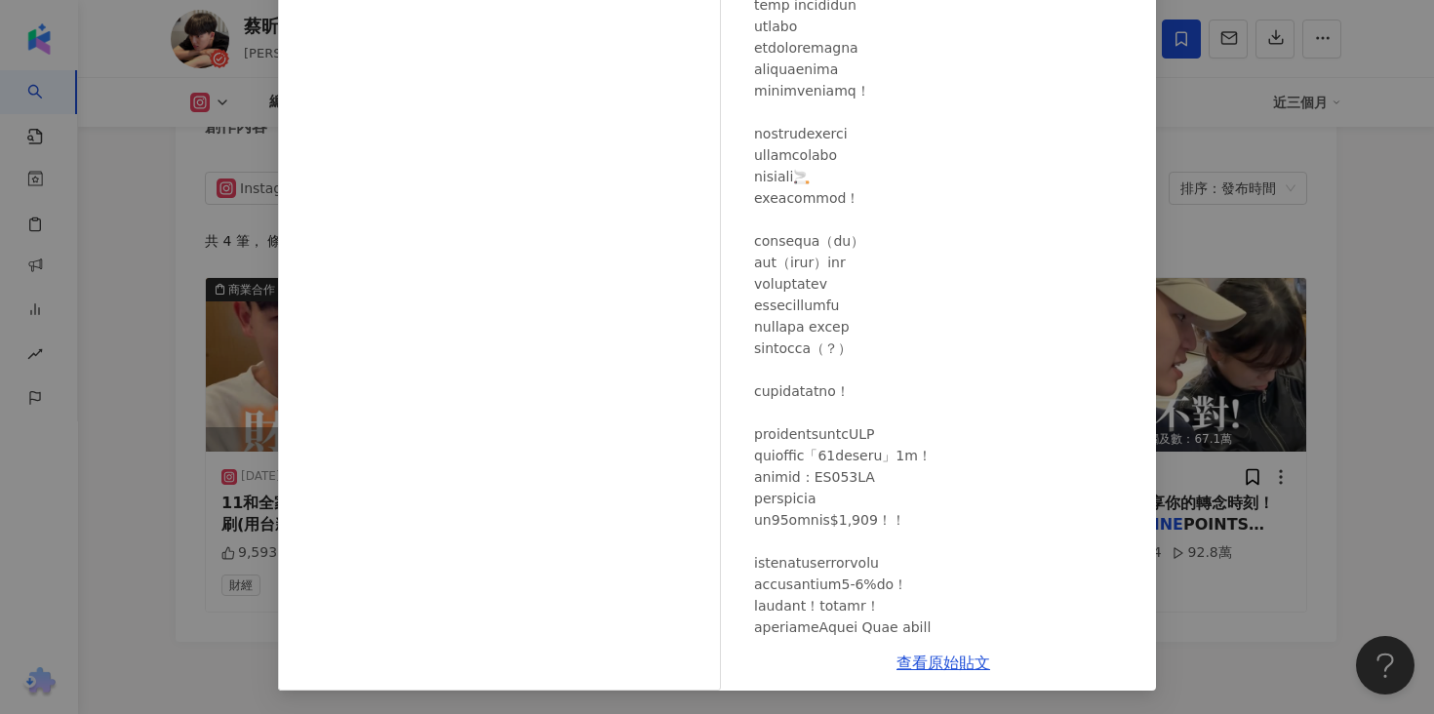
scroll to position [0, 0]
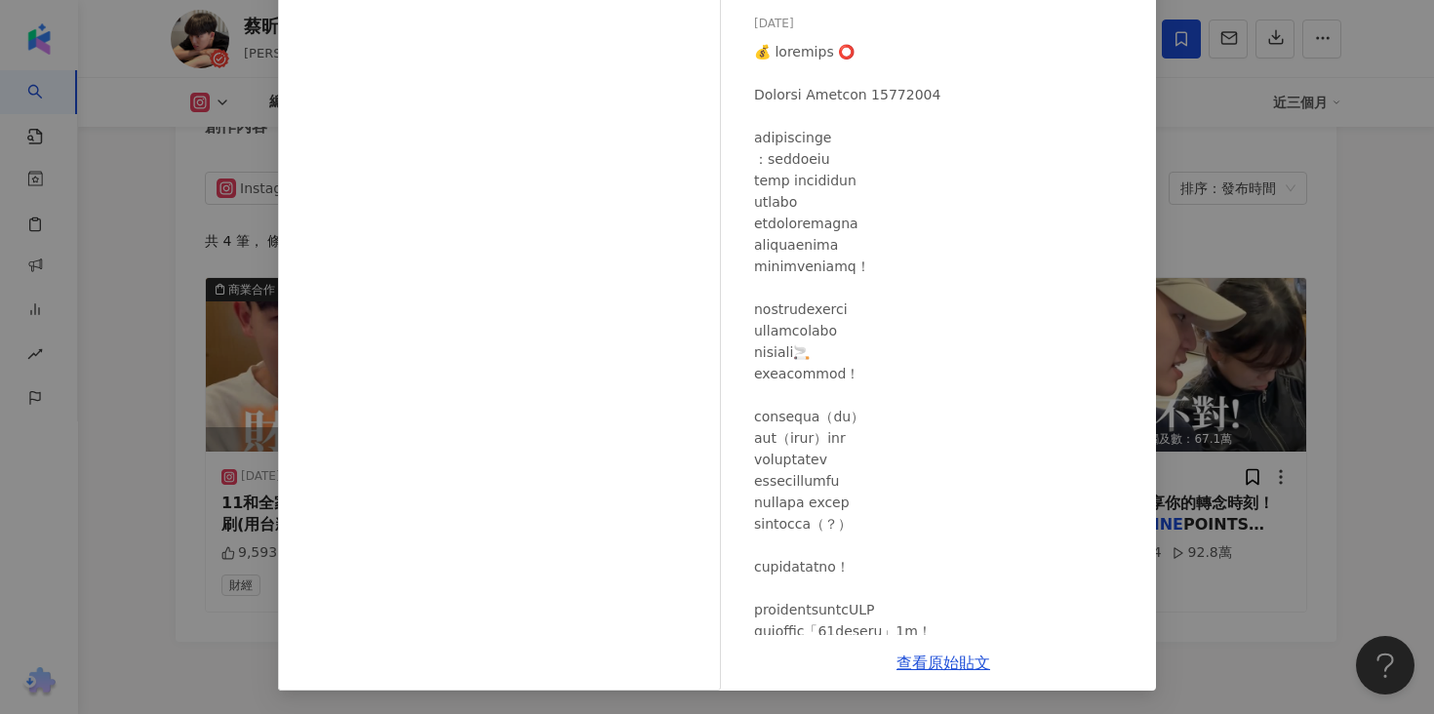
click at [1337, 249] on div "蔡昕澔 2025/5/23 3萬 110 58.3萬 查看原始貼文" at bounding box center [717, 357] width 1434 height 714
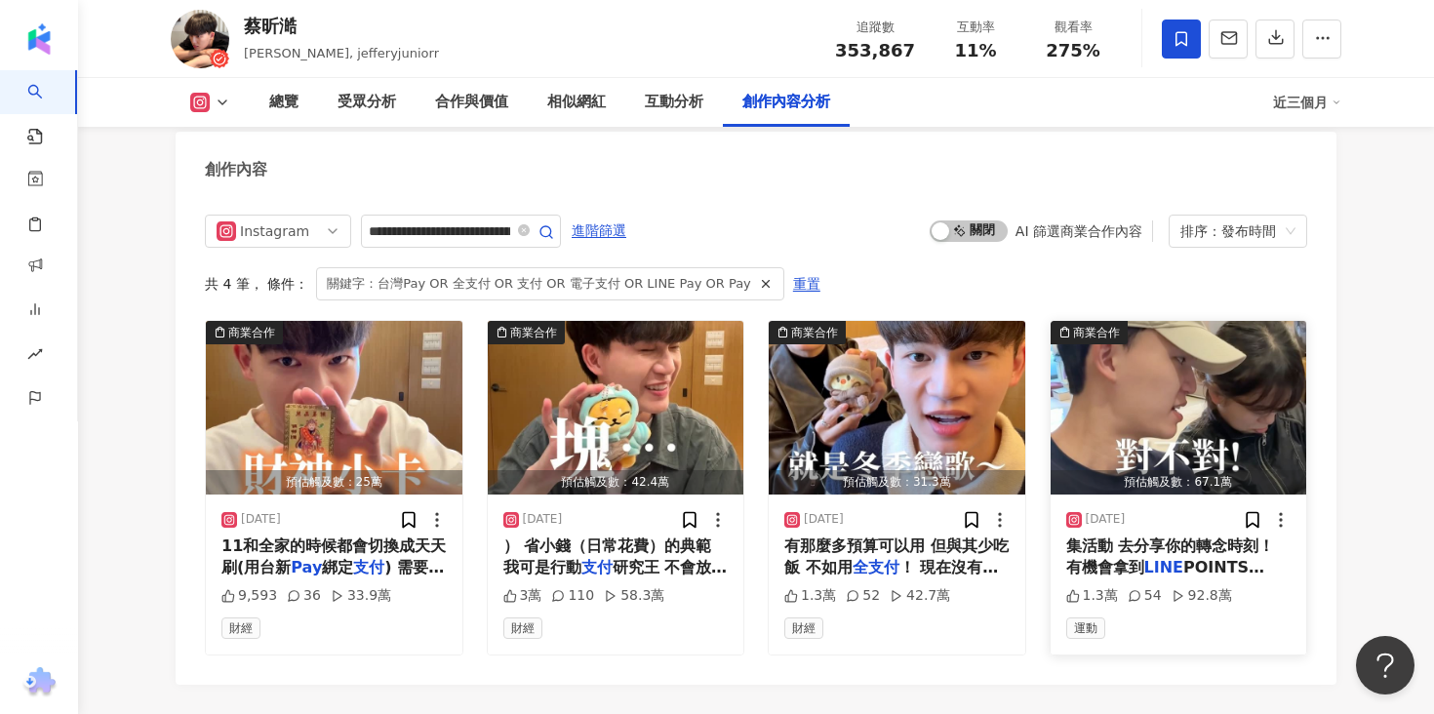
scroll to position [6100, 0]
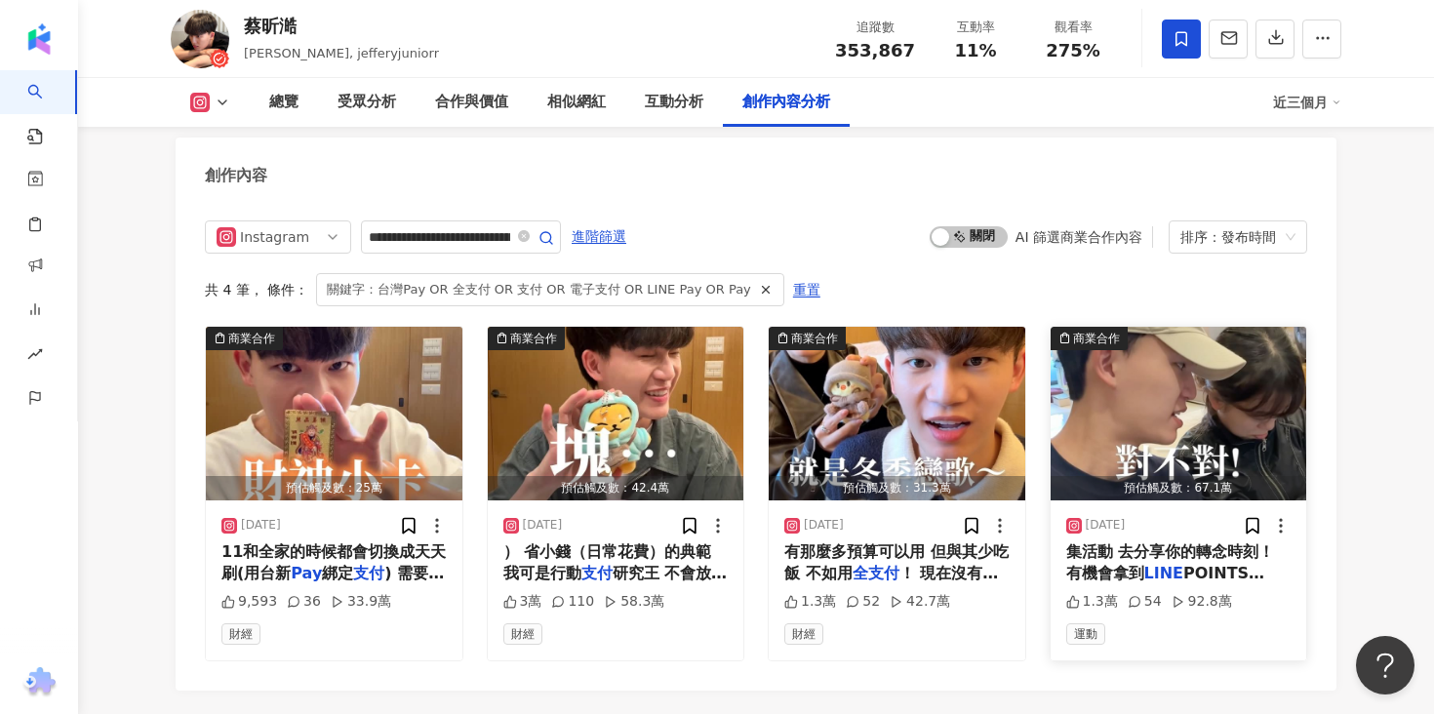
click at [1180, 564] on span "POINTS 5000點喔！" at bounding box center [1165, 584] width 199 height 40
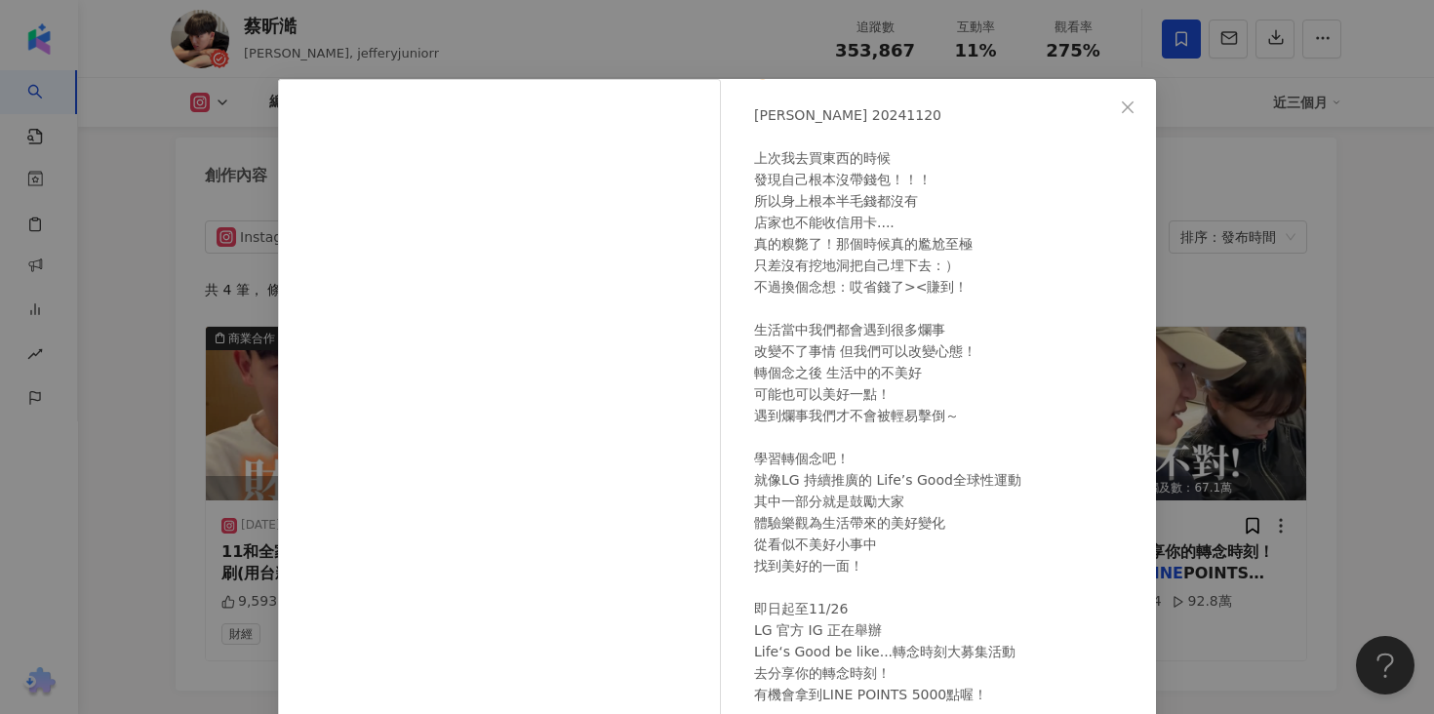
scroll to position [161, 0]
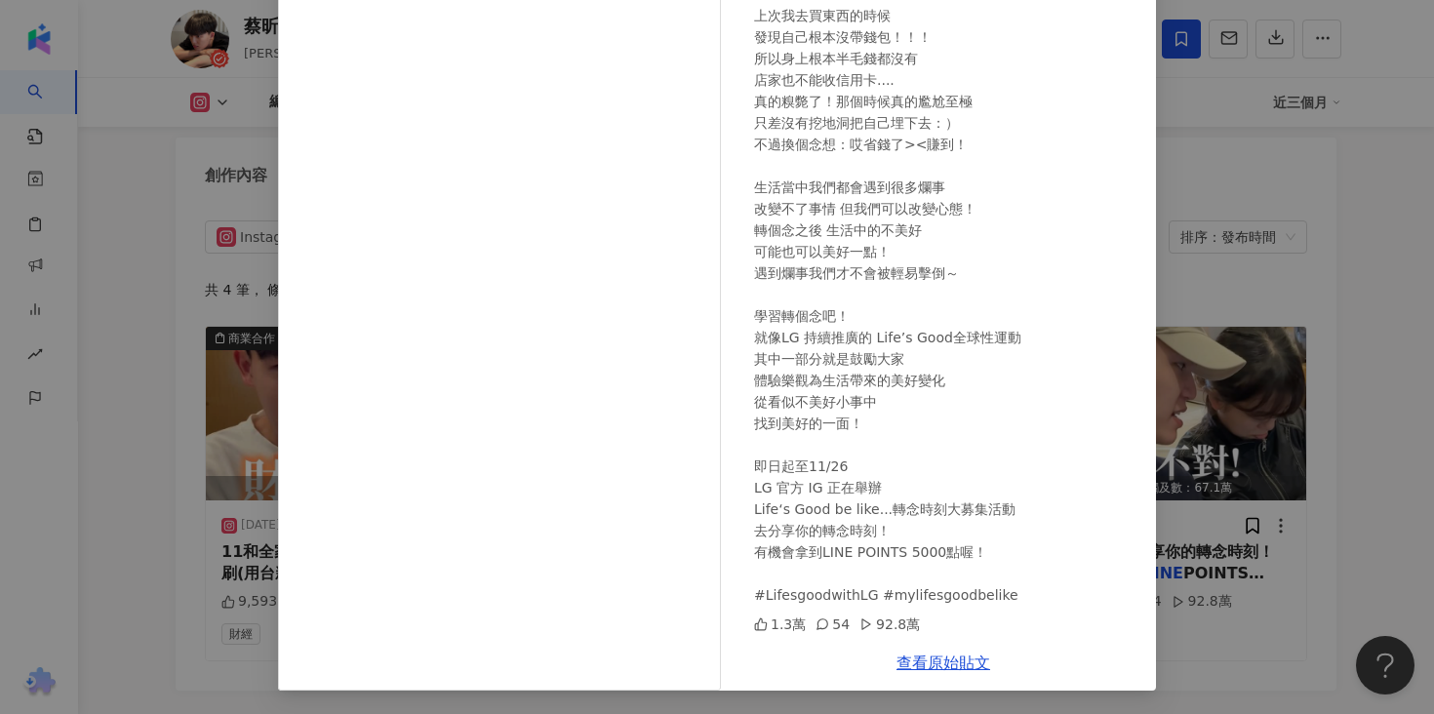
click at [1334, 343] on div "蔡昕澔 2024/11/20 👦🏻 轉念之後的美好人生 😄 Jeffery Insvlog 20241120 上次我去買東西的時候 發現自己根本沒帶錢包！！！…" at bounding box center [717, 357] width 1434 height 714
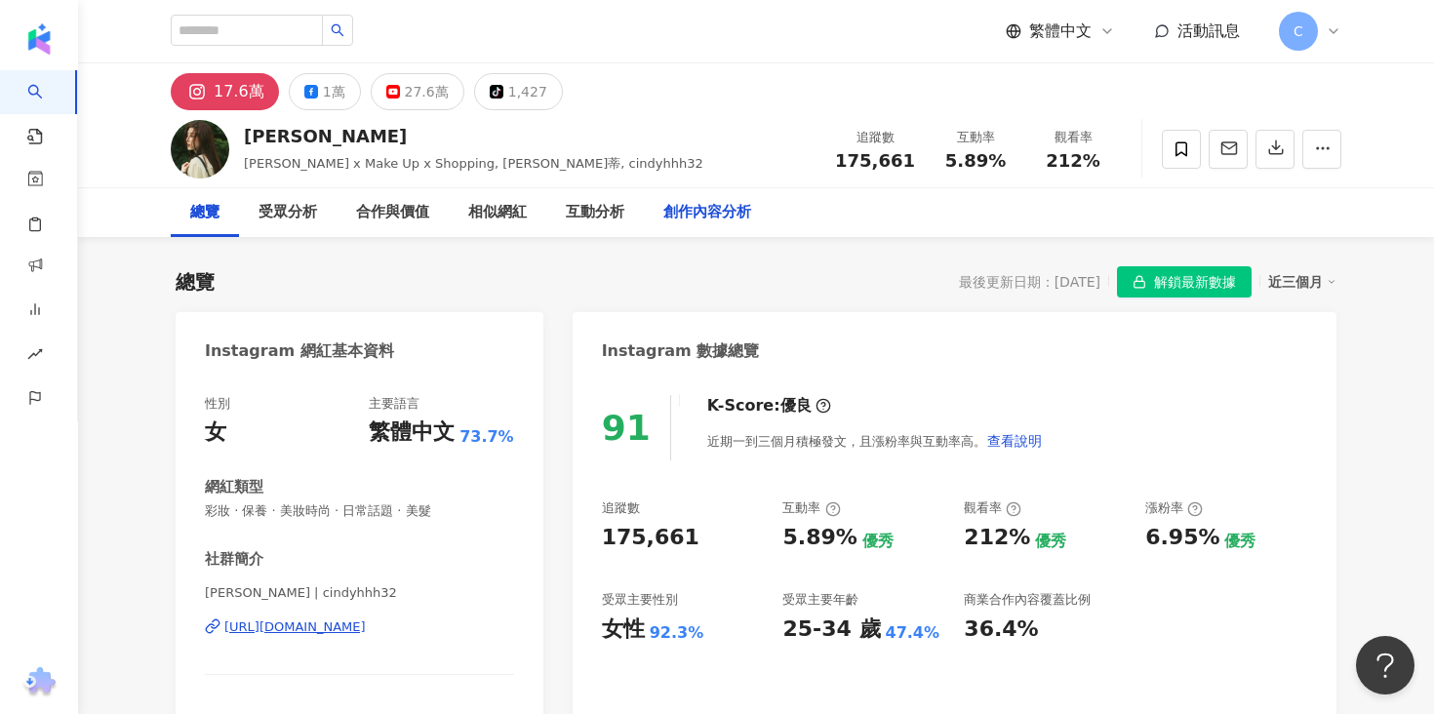
click at [714, 212] on div "創作內容分析" at bounding box center [708, 212] width 88 height 23
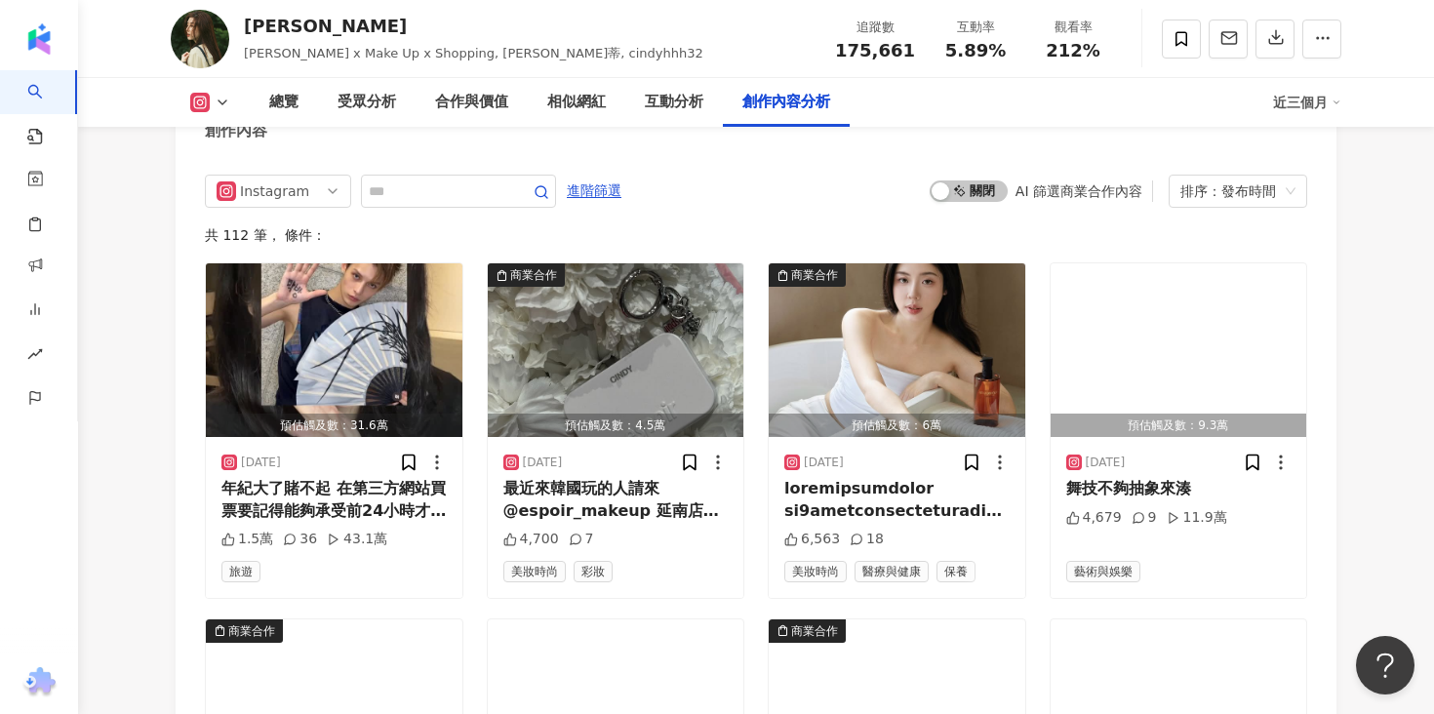
scroll to position [5741, 0]
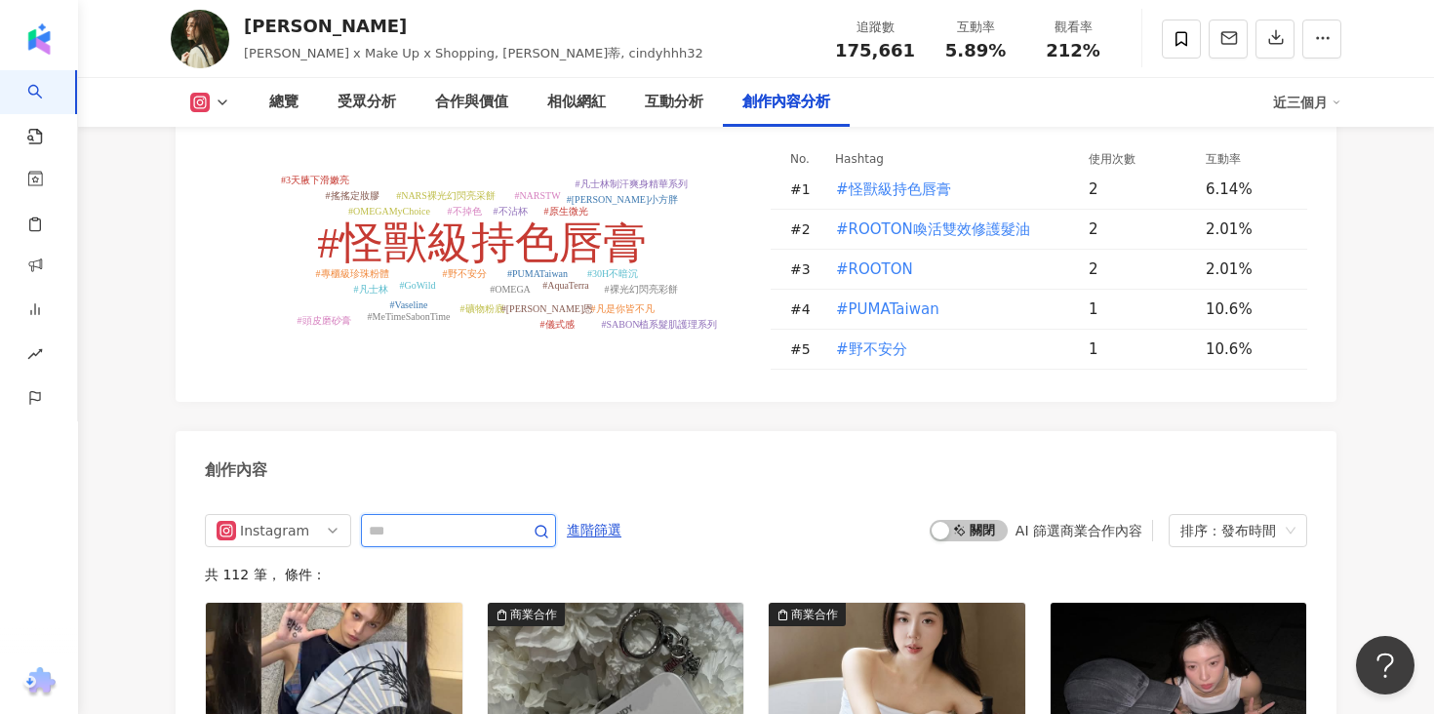
click at [462, 519] on input "text" at bounding box center [437, 530] width 137 height 23
type input "**********"
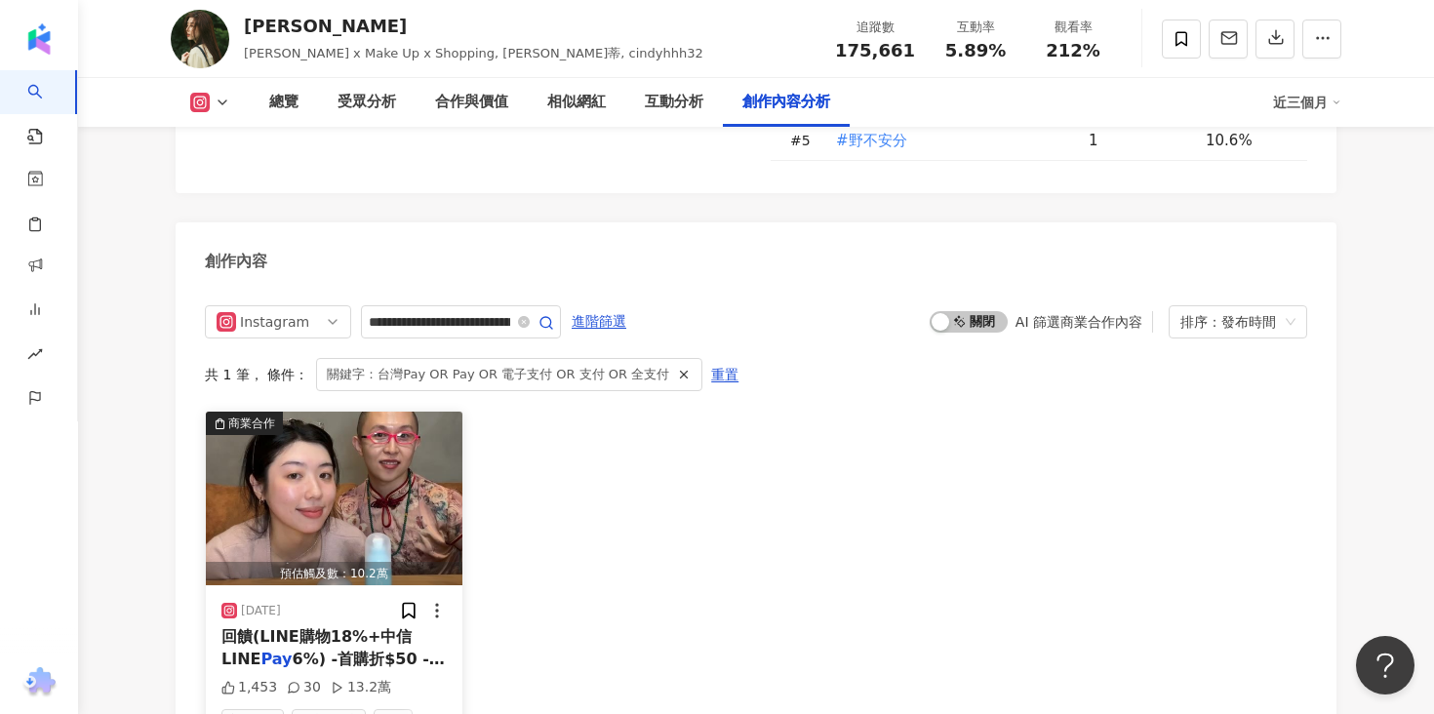
click at [393, 627] on span "回饋(LINE購物18%+中信LINE" at bounding box center [316, 647] width 190 height 40
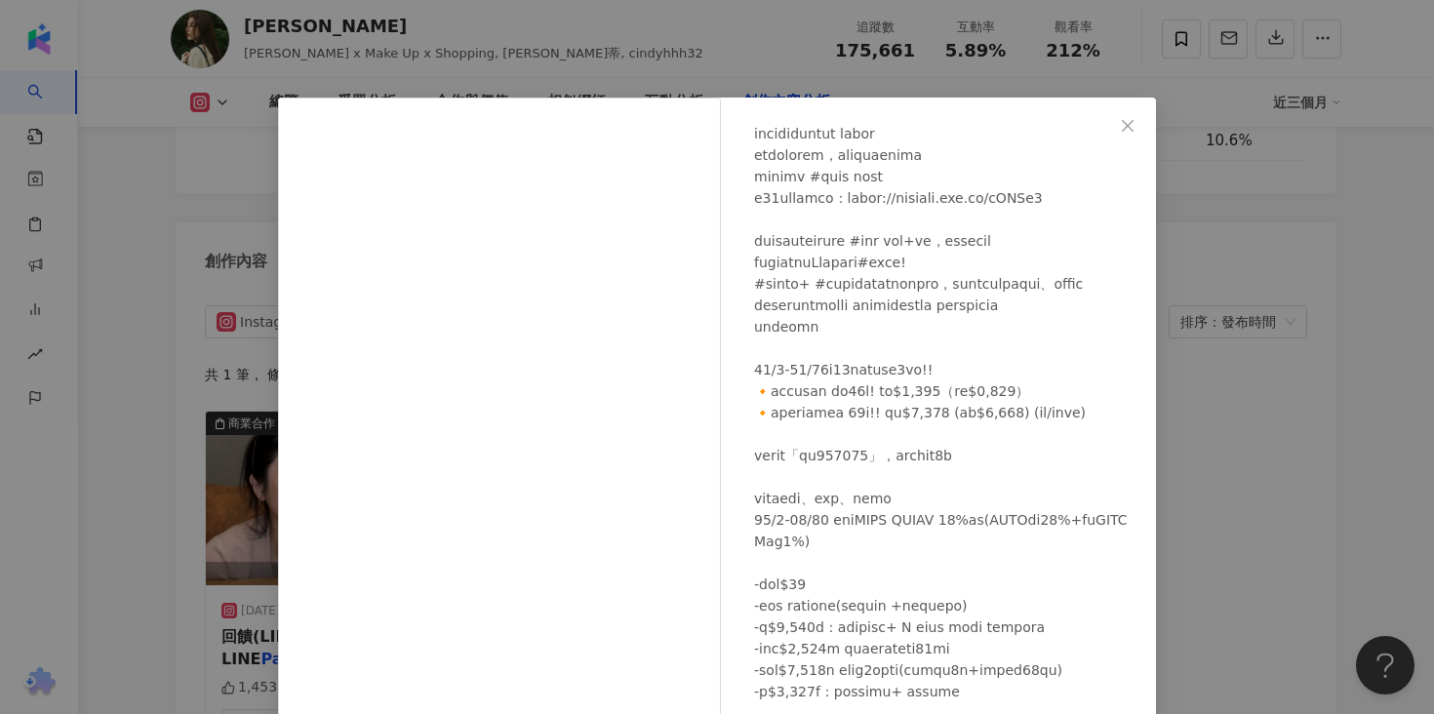
scroll to position [161, 0]
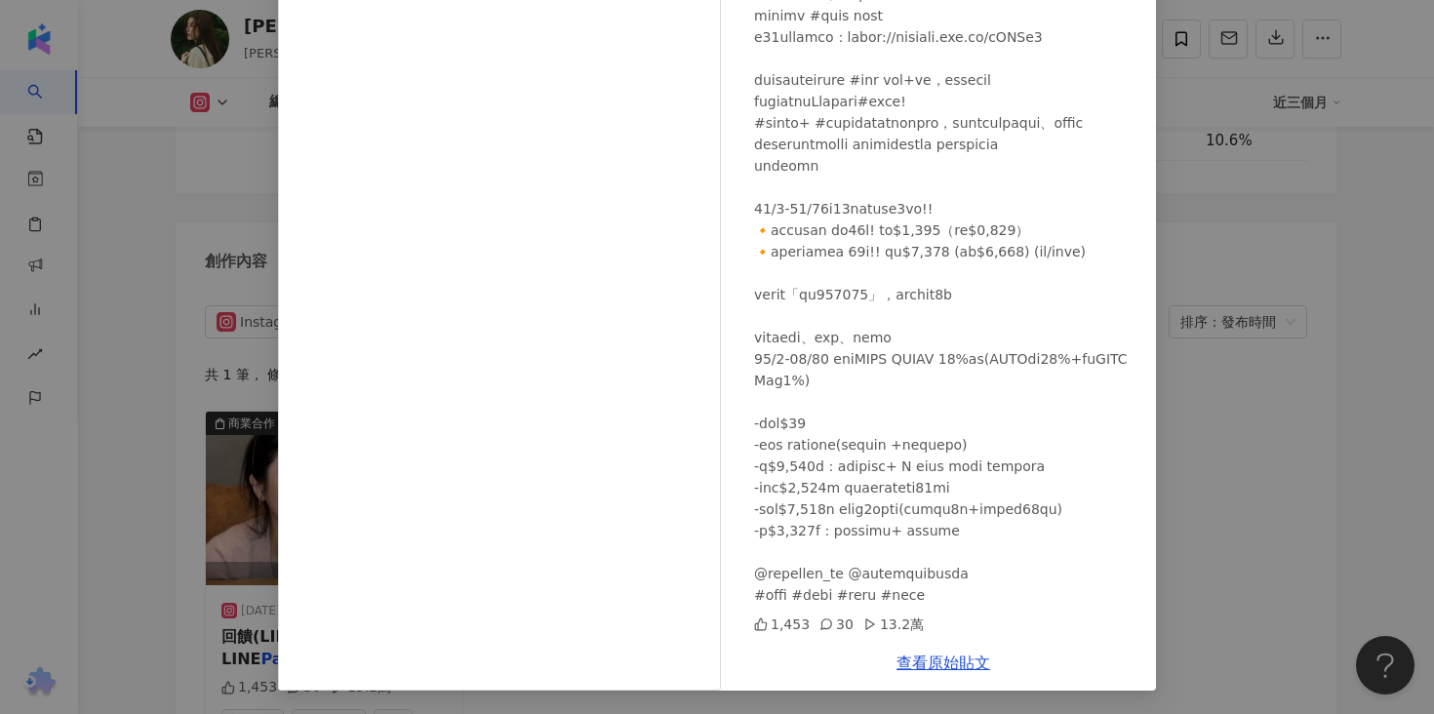
click at [1262, 360] on div "Cindy H 2024/11/8 1,453 30 13.2萬 查看原始貼文" at bounding box center [717, 357] width 1434 height 714
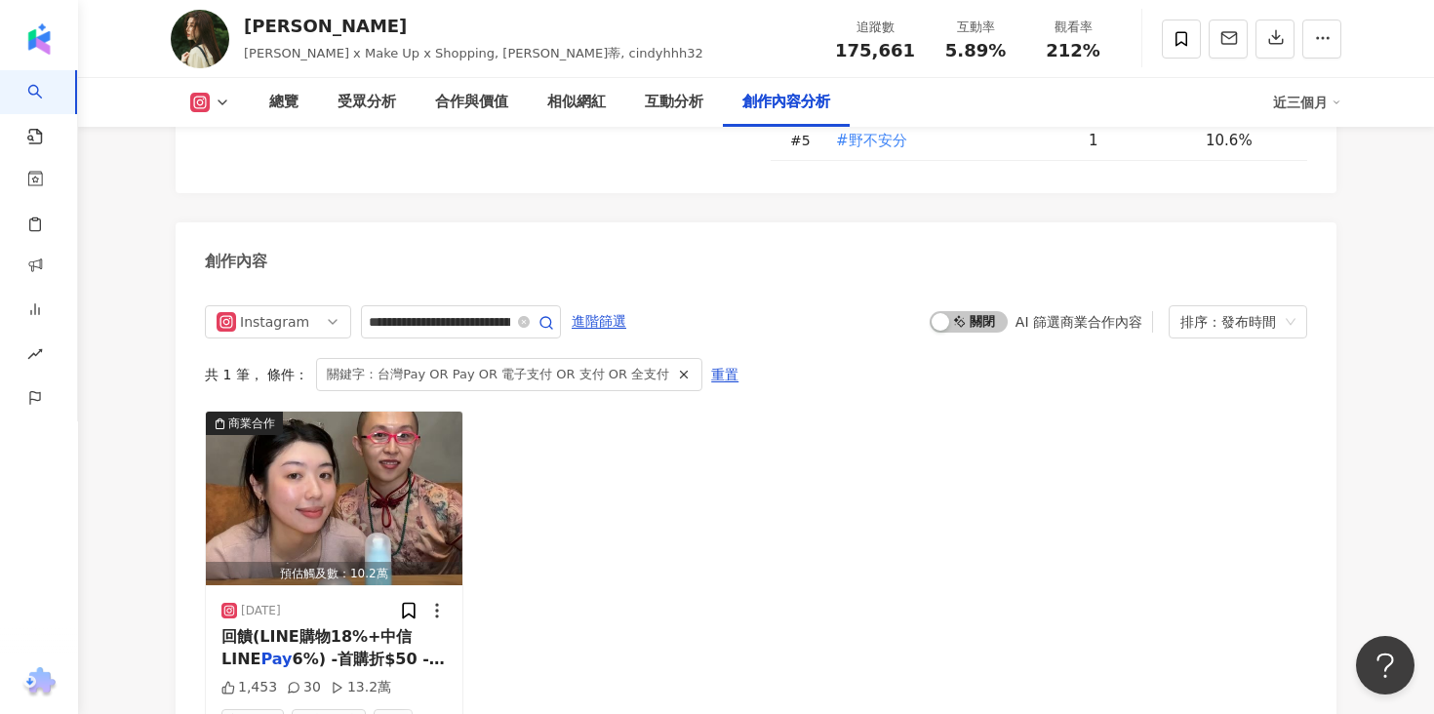
click at [850, 54] on span "175,661" at bounding box center [875, 50] width 80 height 20
copy span "175,661"
drag, startPoint x: 849, startPoint y: 52, endPoint x: 924, endPoint y: 51, distance: 75.1
click at [924, 51] on div "追蹤數 175,661" at bounding box center [875, 39] width 103 height 42
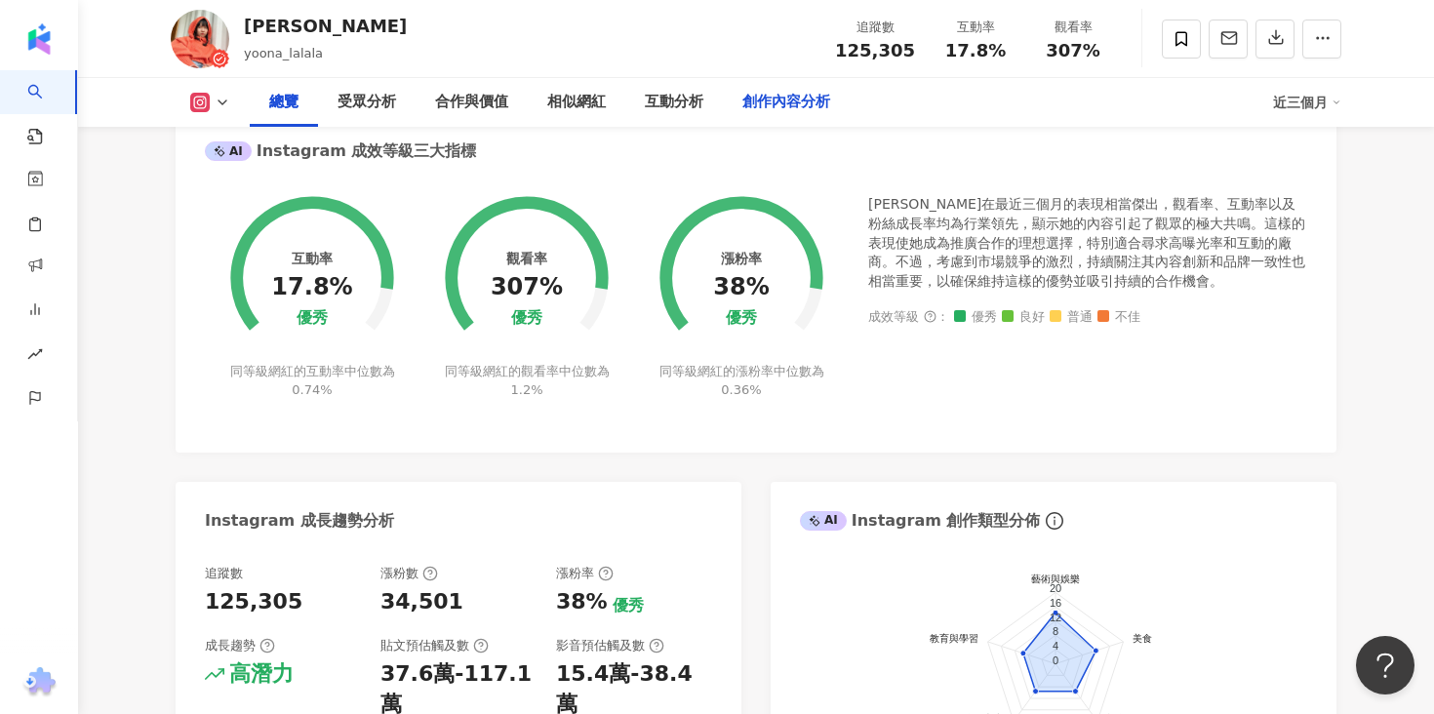
click at [776, 118] on div "創作內容分析" at bounding box center [786, 102] width 127 height 49
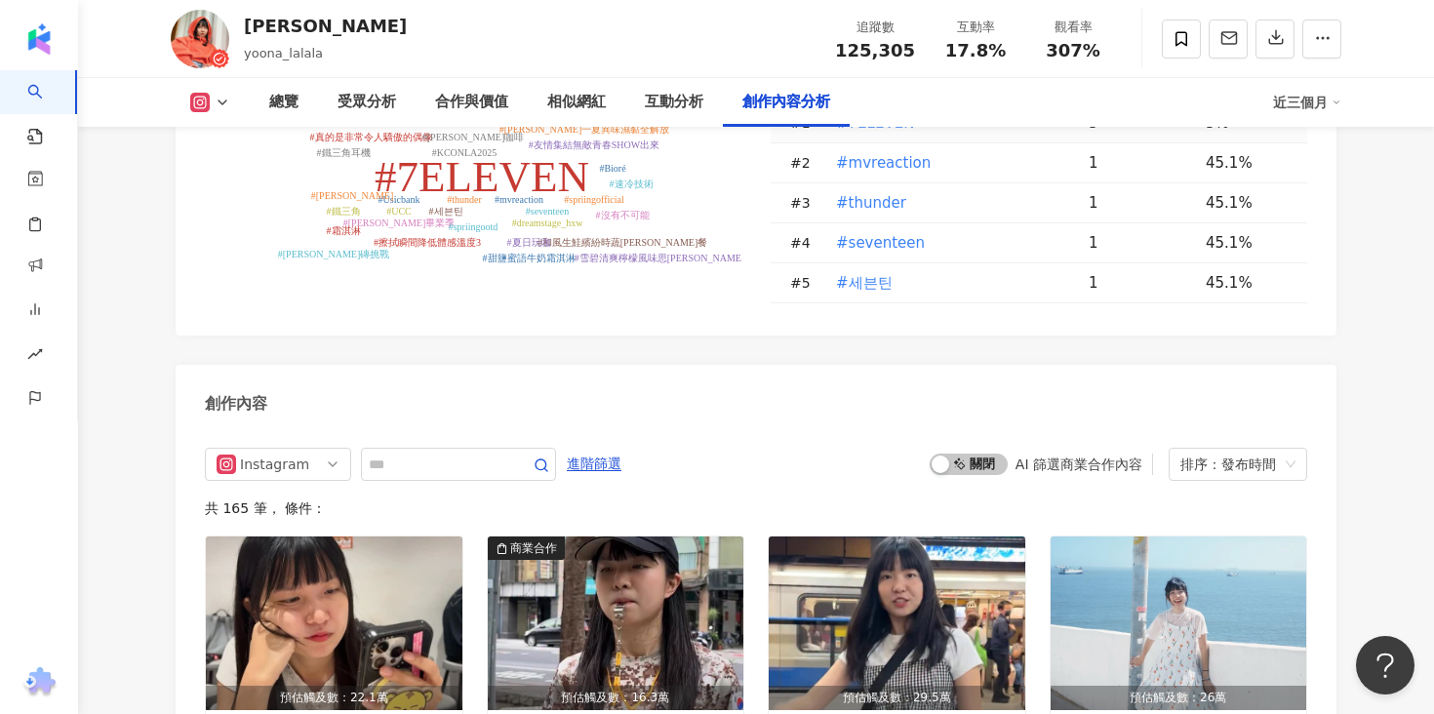
scroll to position [6004, 0]
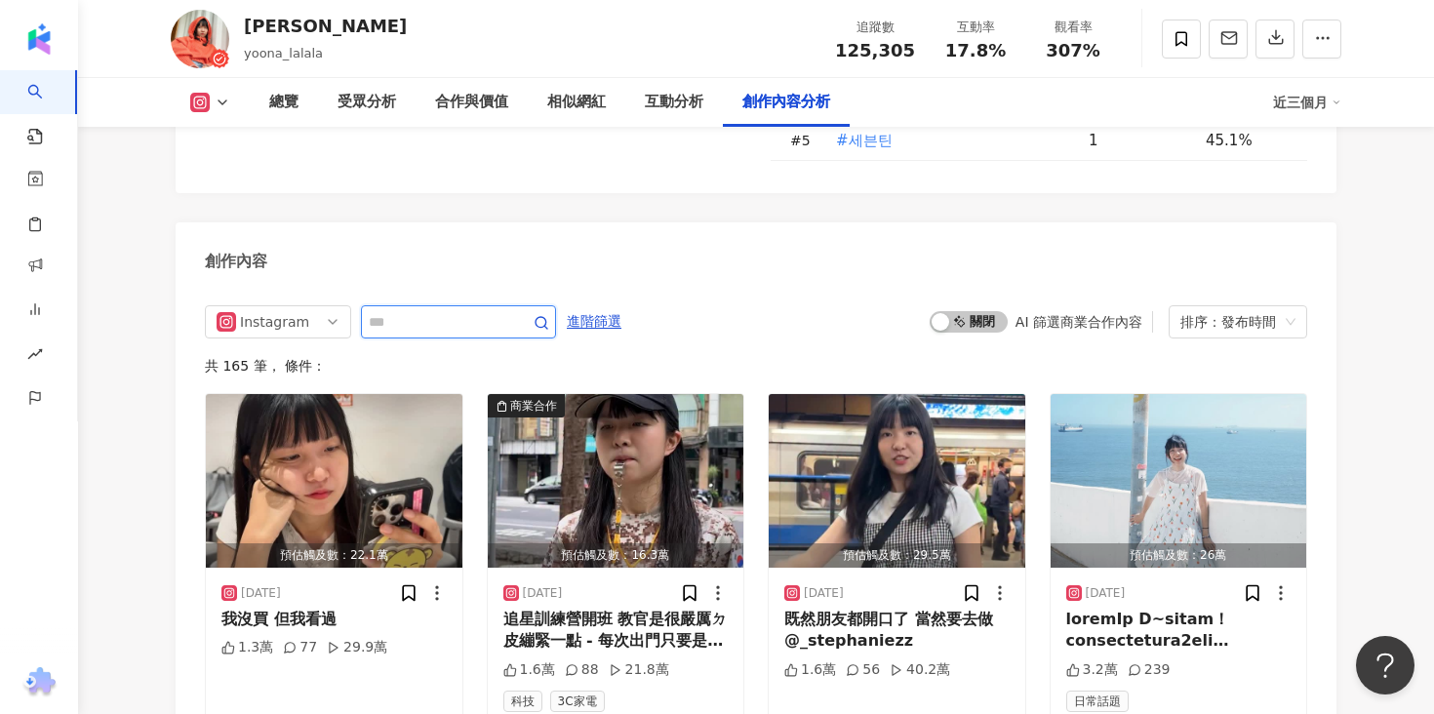
click at [467, 310] on input "text" at bounding box center [437, 321] width 137 height 23
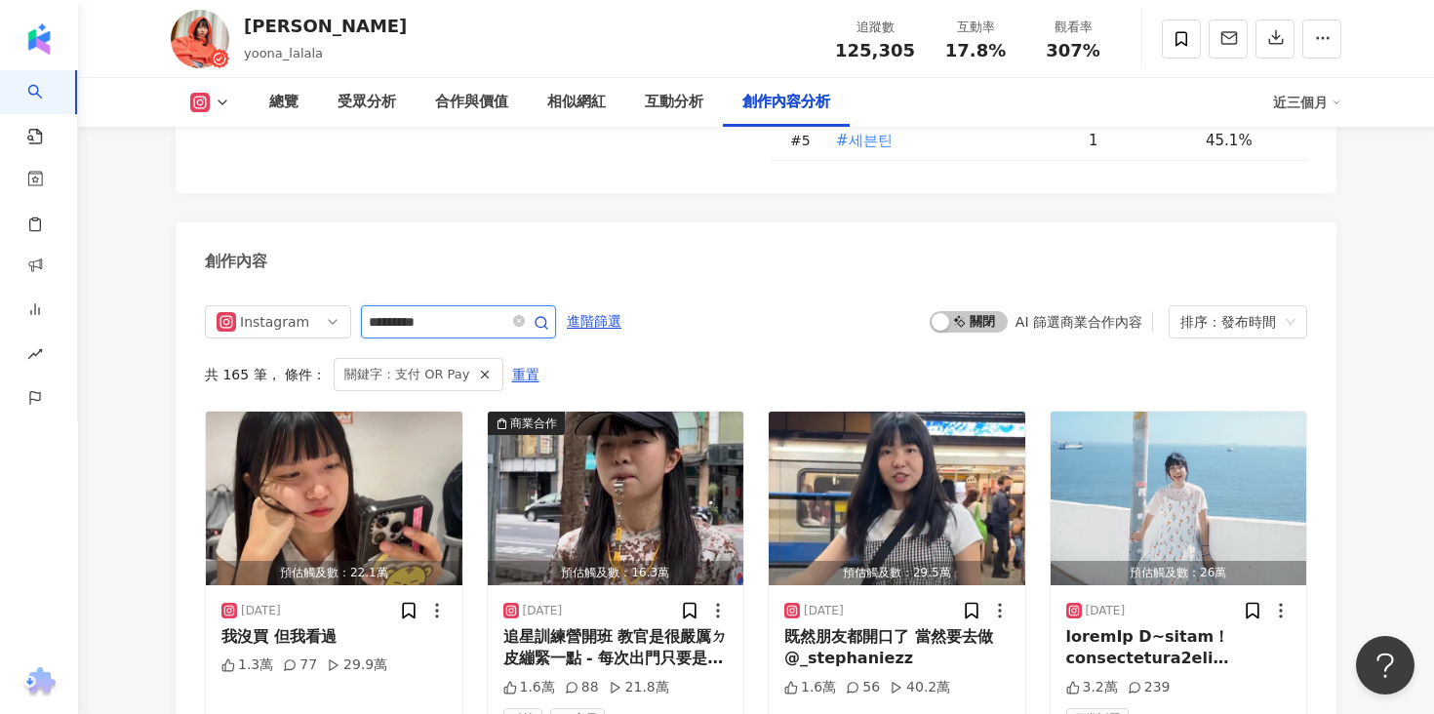
scroll to position [6025, 0]
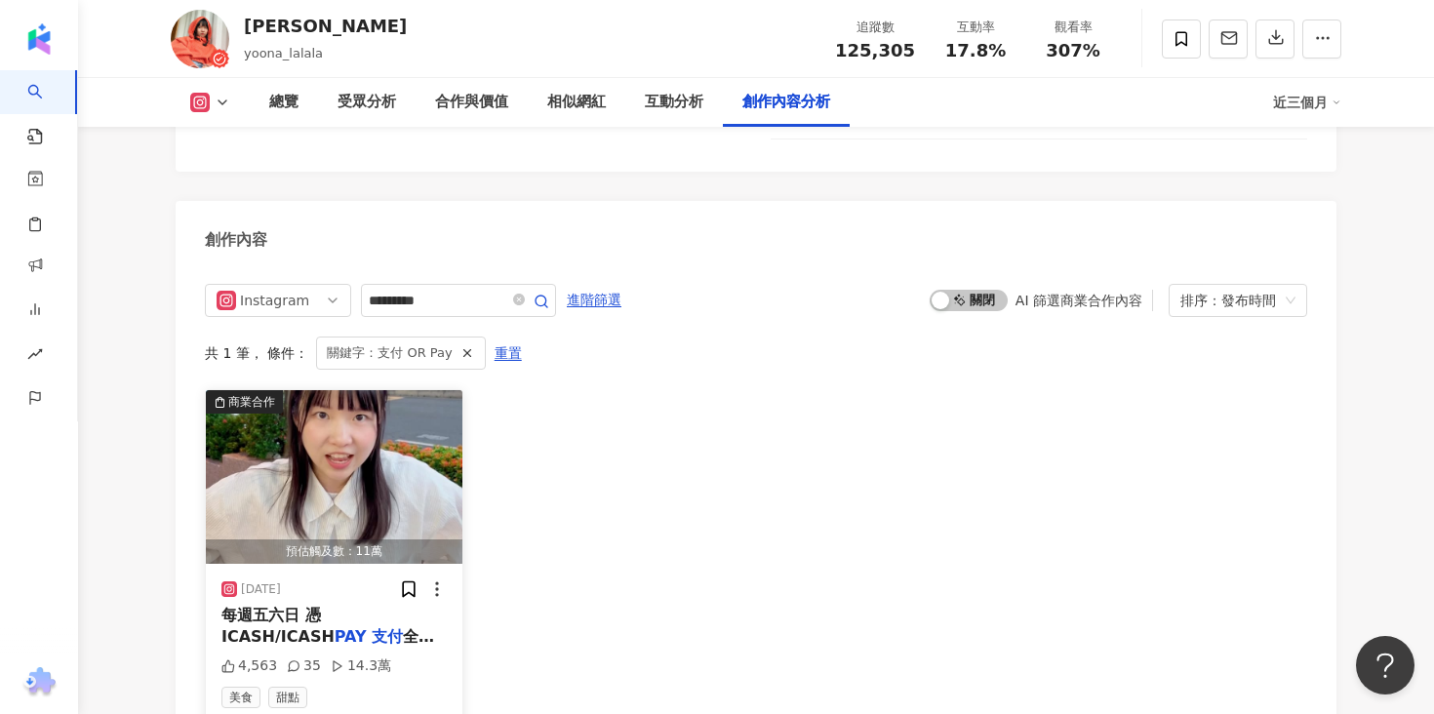
click at [375, 605] on div "每週五六日 憑ICASH/ICASH PAY 支付 全口味霜淇淋第二件半價 -" at bounding box center [333, 627] width 225 height 44
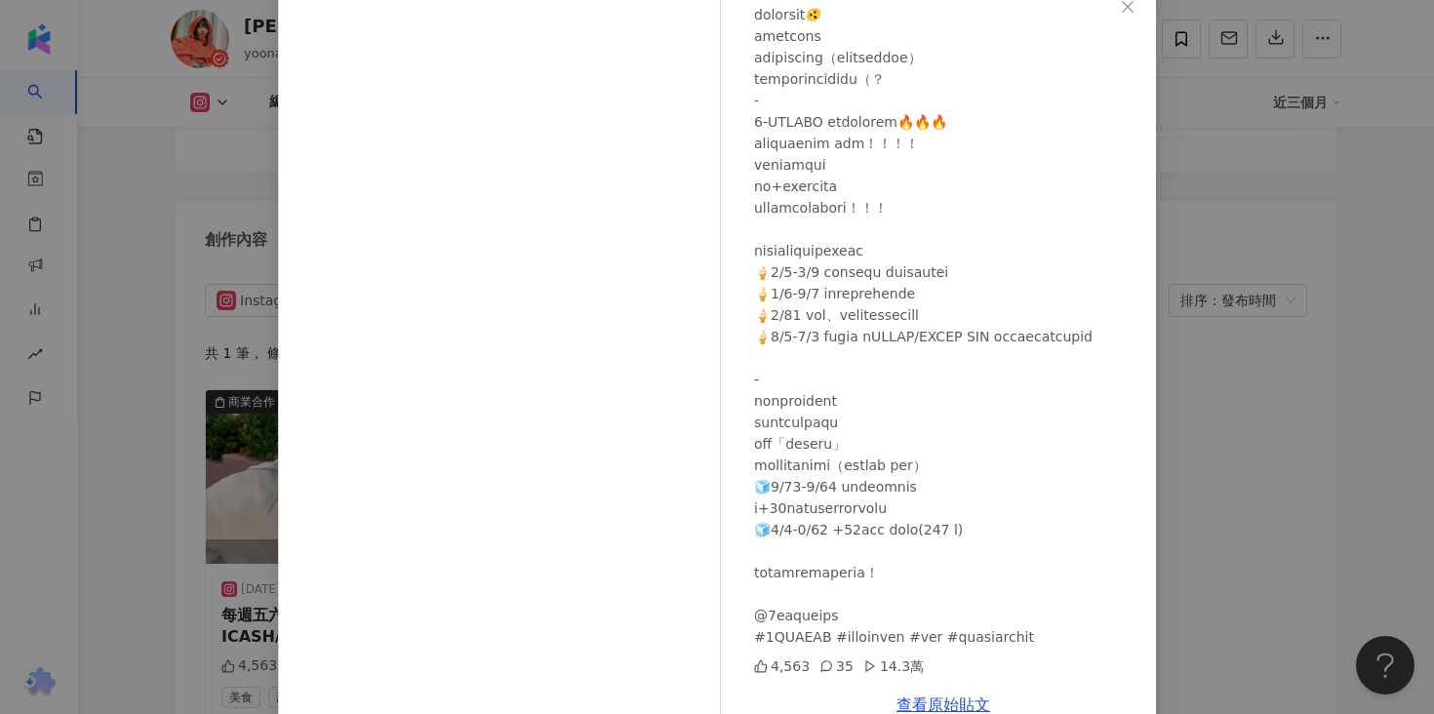
scroll to position [161, 0]
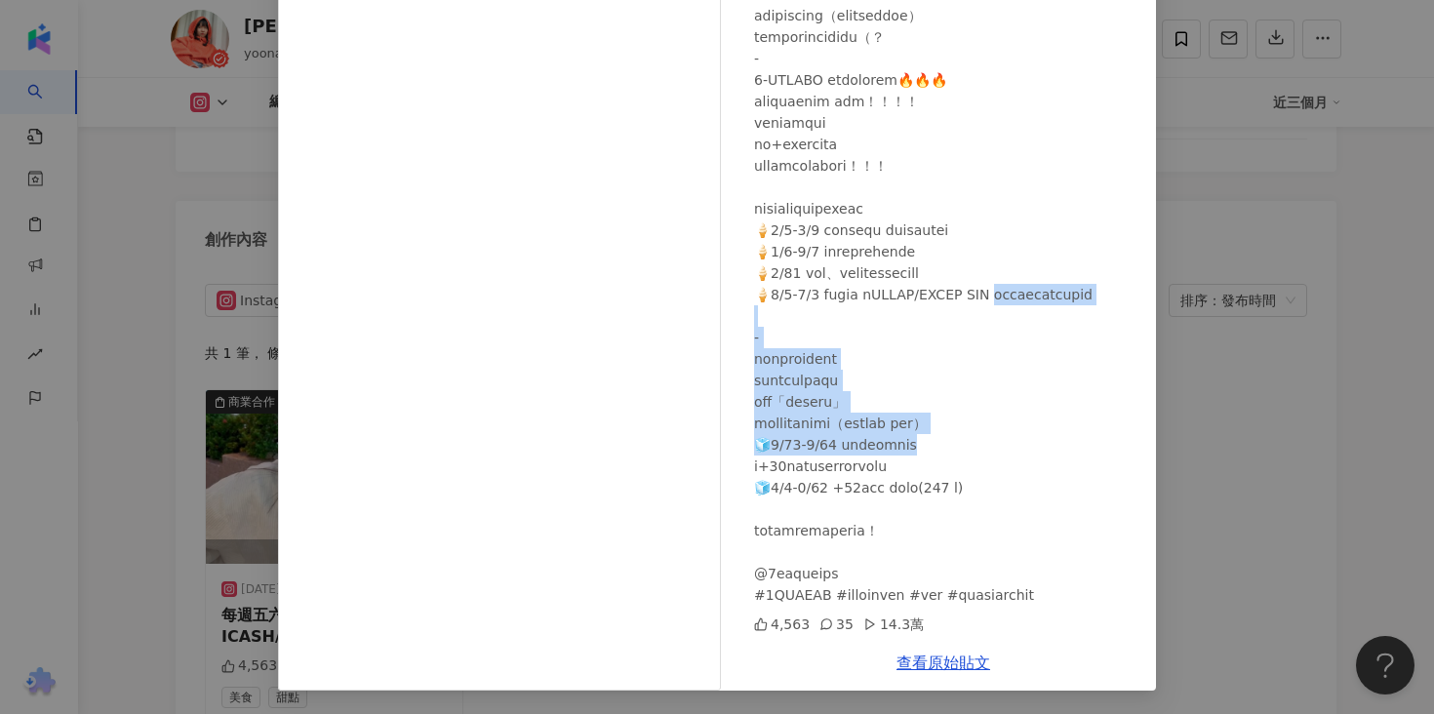
drag, startPoint x: 1035, startPoint y: 245, endPoint x: 1006, endPoint y: 426, distance: 183.8
click at [1006, 426] on div at bounding box center [947, 272] width 386 height 665
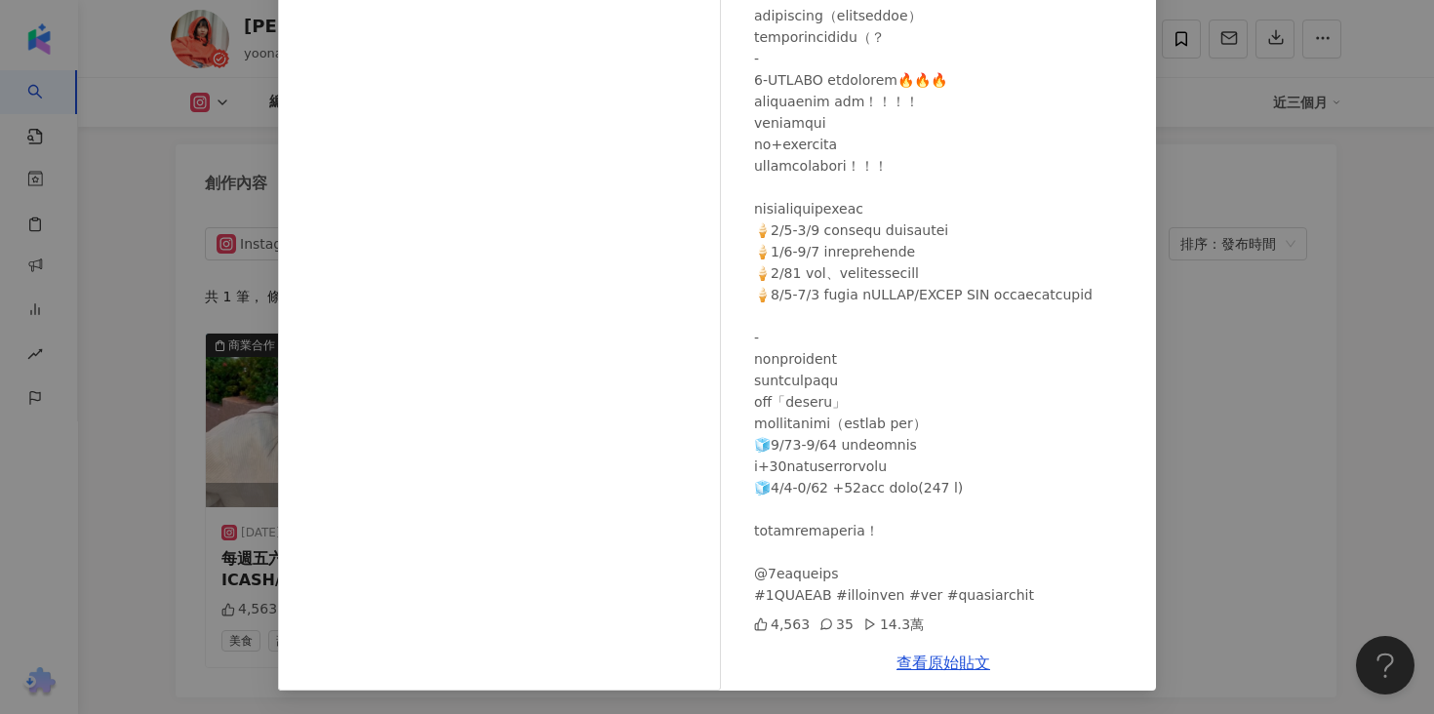
scroll to position [6083, 0]
click at [1267, 309] on div "U娜 Yoona 2025/7/5 4,563 35 14.3萬 查看原始貼文" at bounding box center [717, 357] width 1434 height 714
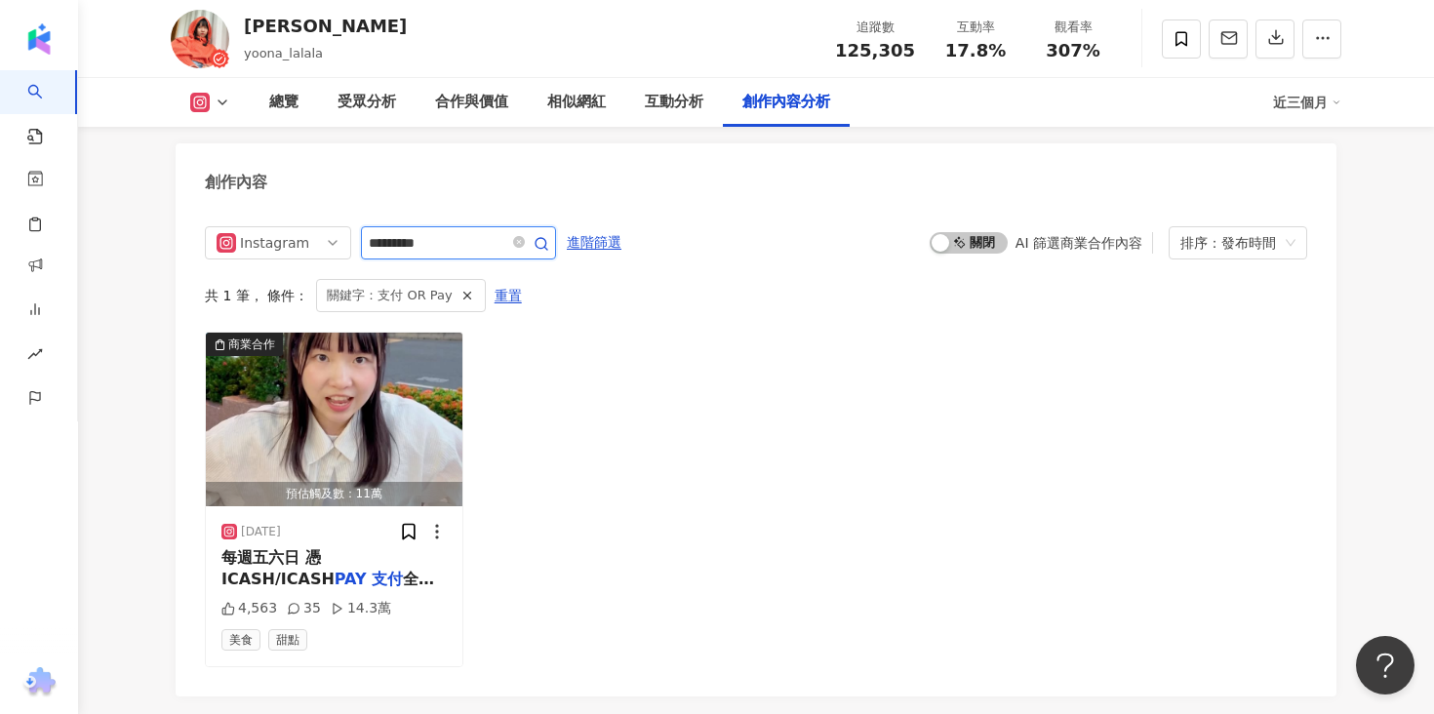
click at [422, 231] on input "*********" at bounding box center [437, 242] width 137 height 23
type input "**********"
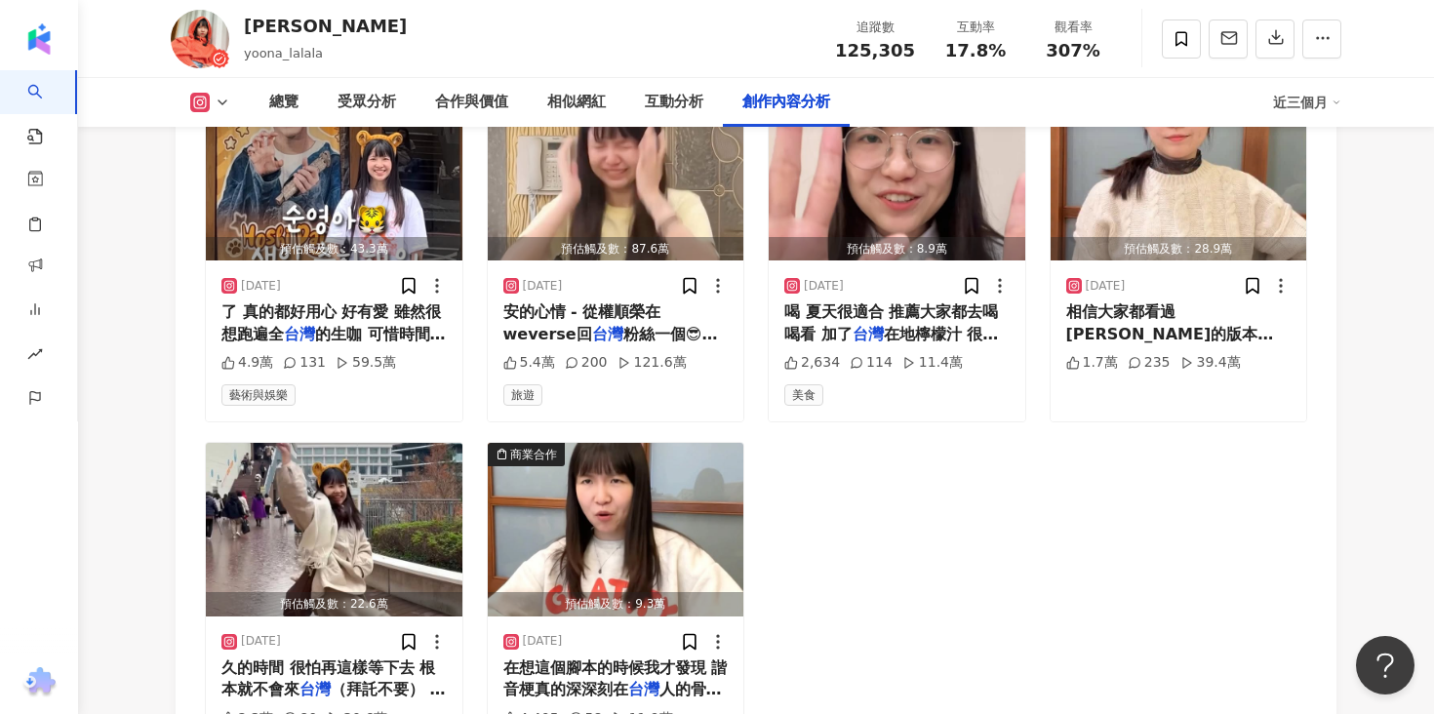
scroll to position [6685, 0]
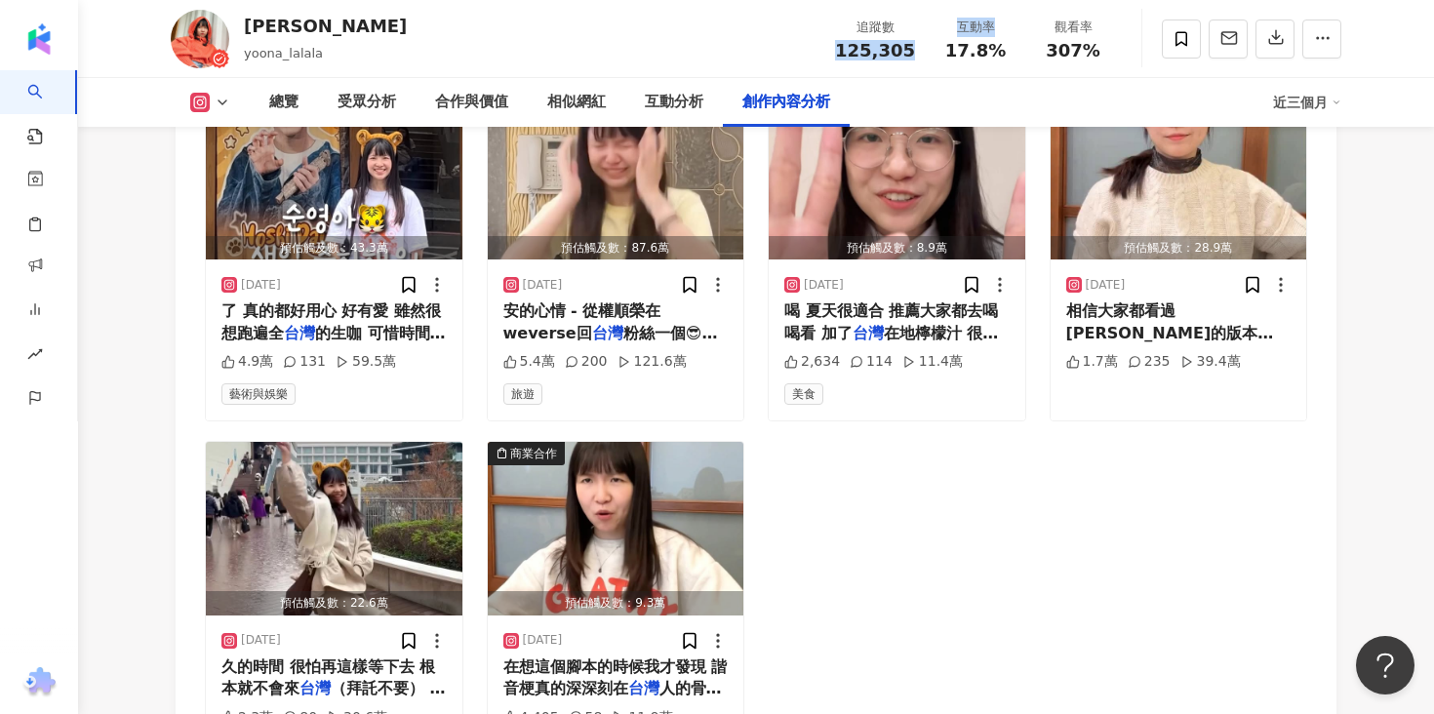
drag, startPoint x: 842, startPoint y: 46, endPoint x: 927, endPoint y: 46, distance: 84.9
click at [927, 46] on div "追蹤數 125,305 互動率 17.8% 觀看率 307%" at bounding box center [973, 39] width 299 height 58
click at [829, 62] on div "追蹤數 125,305 互動率 17.8% 觀看率 307%" at bounding box center [973, 39] width 299 height 58
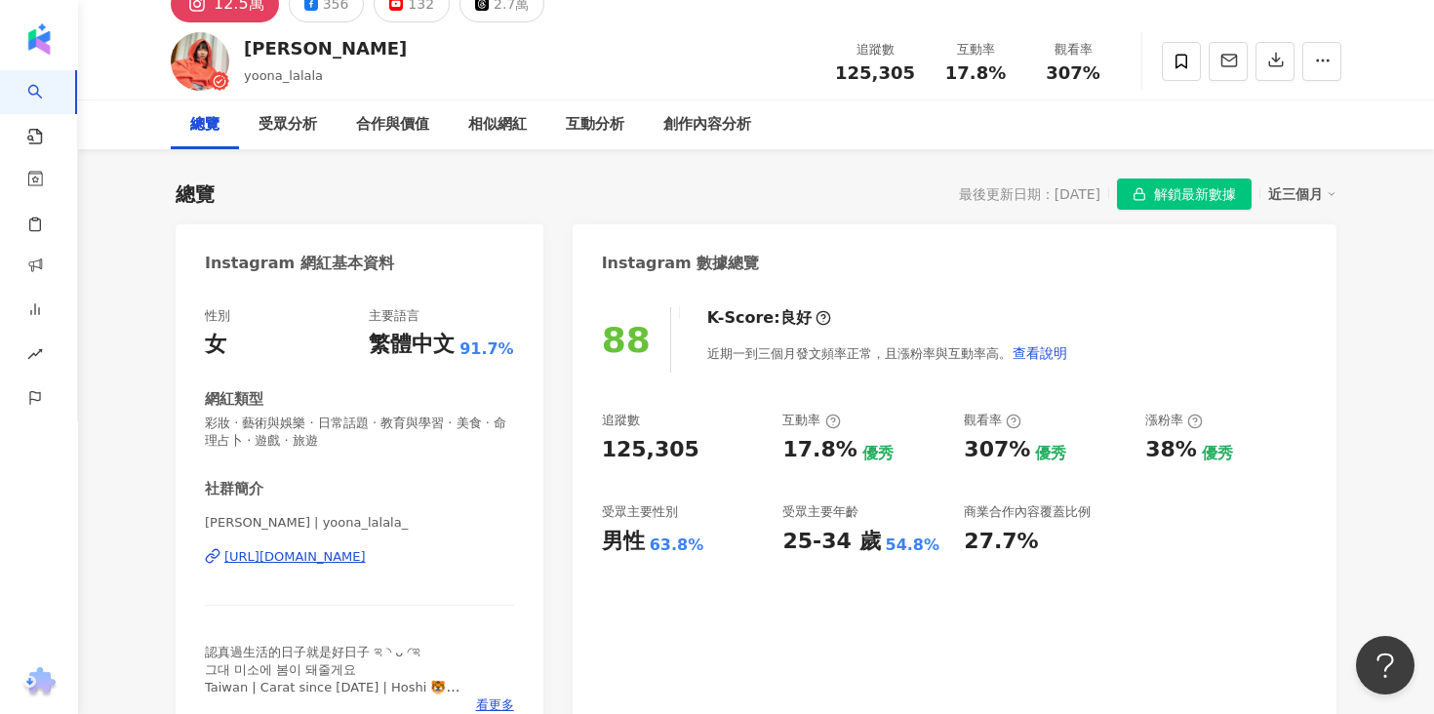
scroll to position [0, 0]
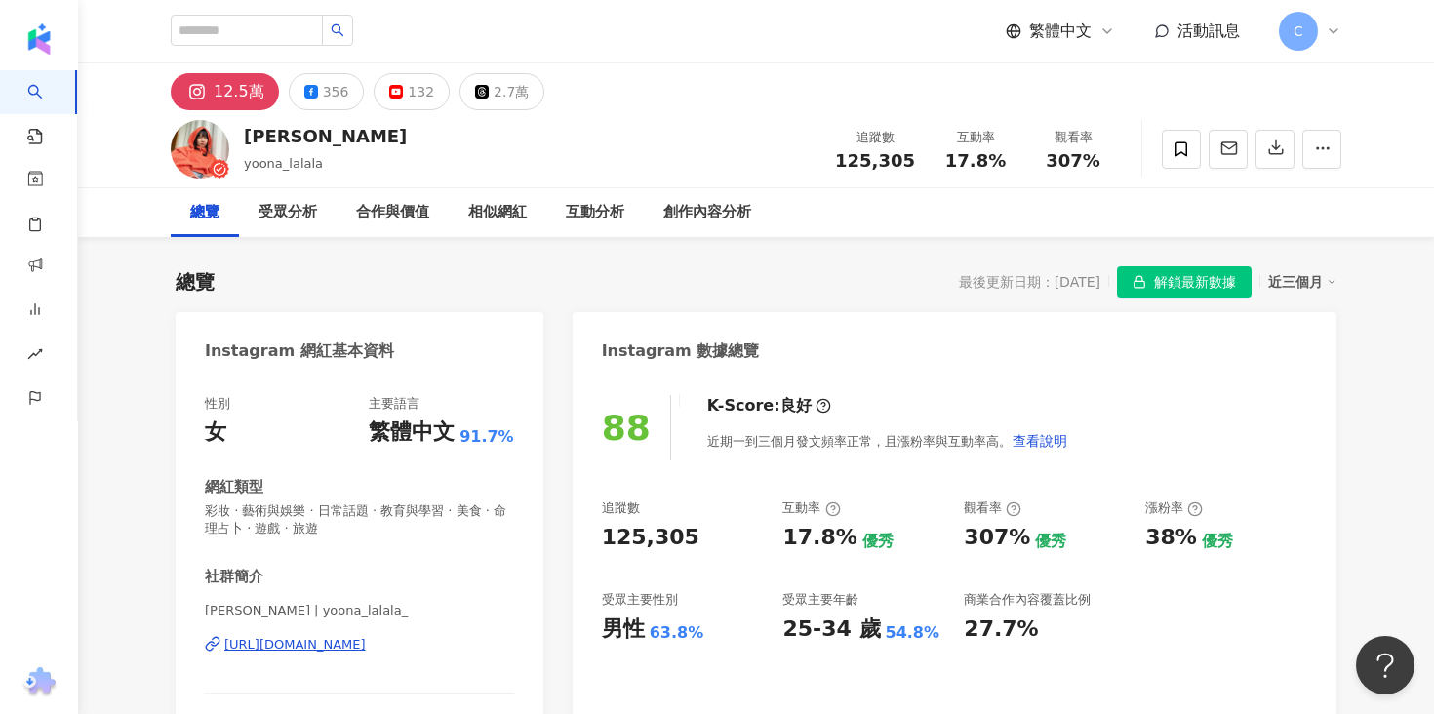
click at [1187, 278] on span "解鎖最新數據" at bounding box center [1195, 282] width 82 height 31
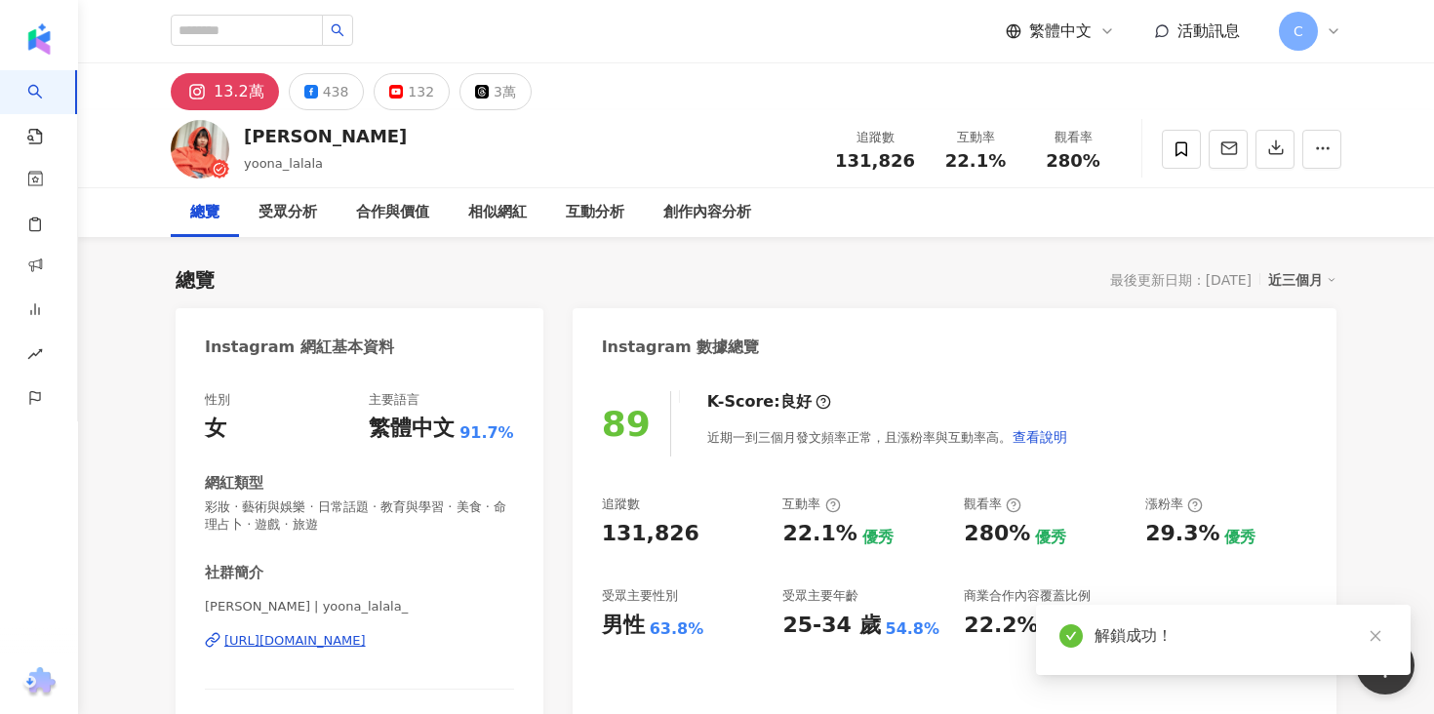
scroll to position [6044, 0]
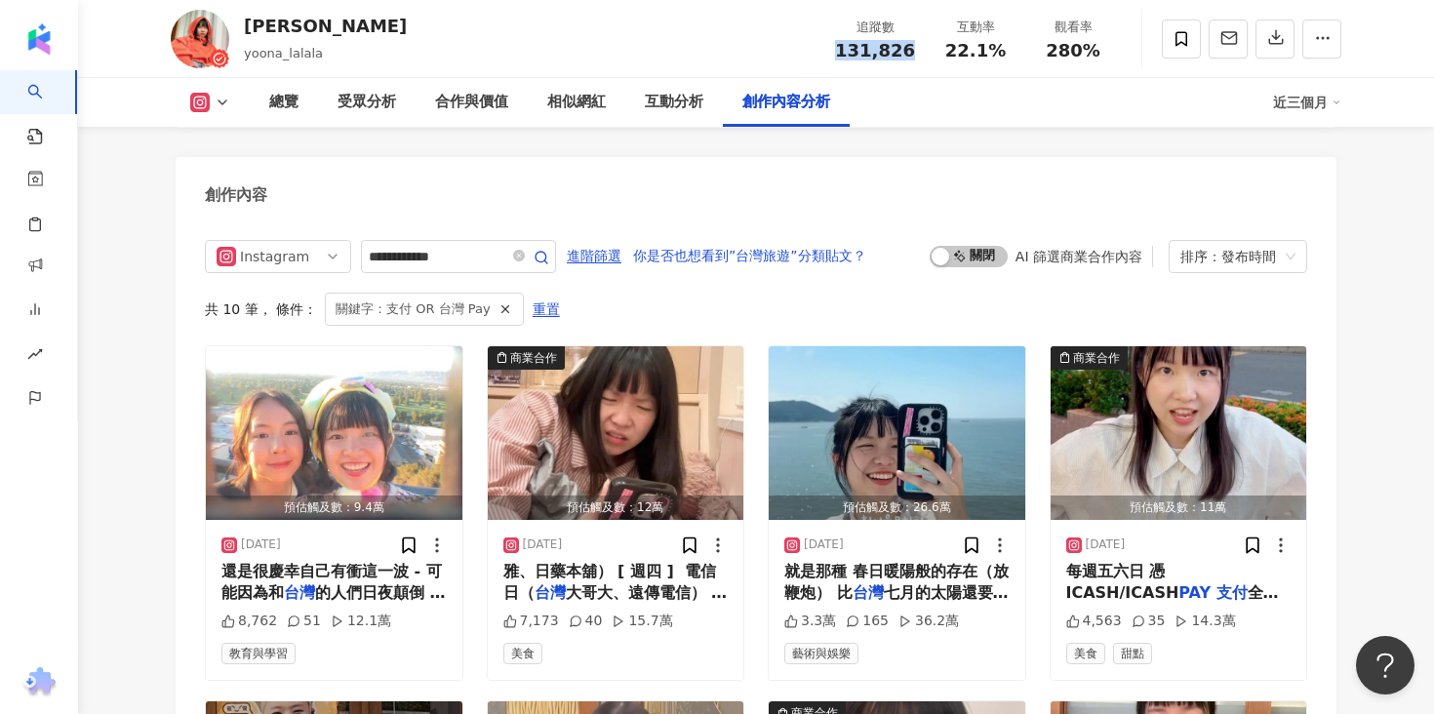
drag, startPoint x: 844, startPoint y: 46, endPoint x: 920, endPoint y: 46, distance: 76.1
click at [920, 46] on div "追蹤數 131,826" at bounding box center [875, 39] width 103 height 42
copy span "131,826"
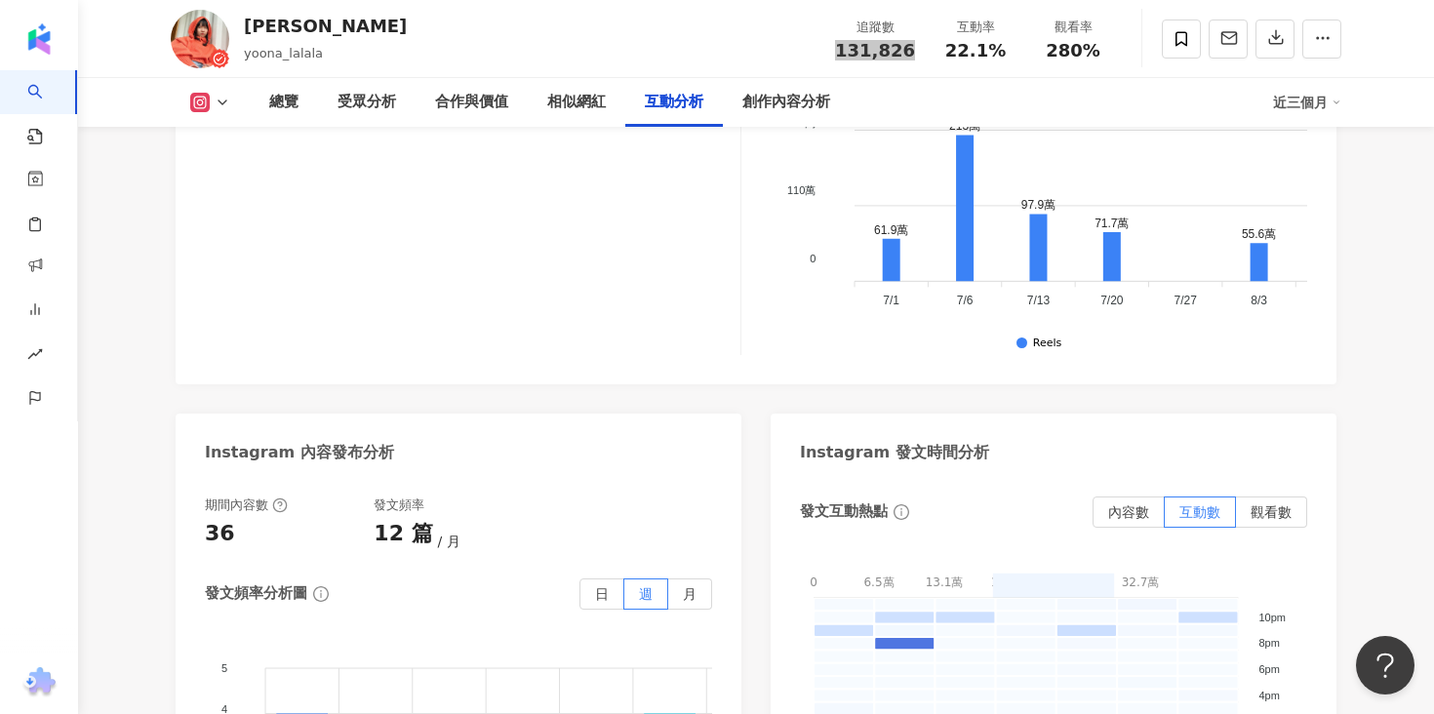
scroll to position [4723, 0]
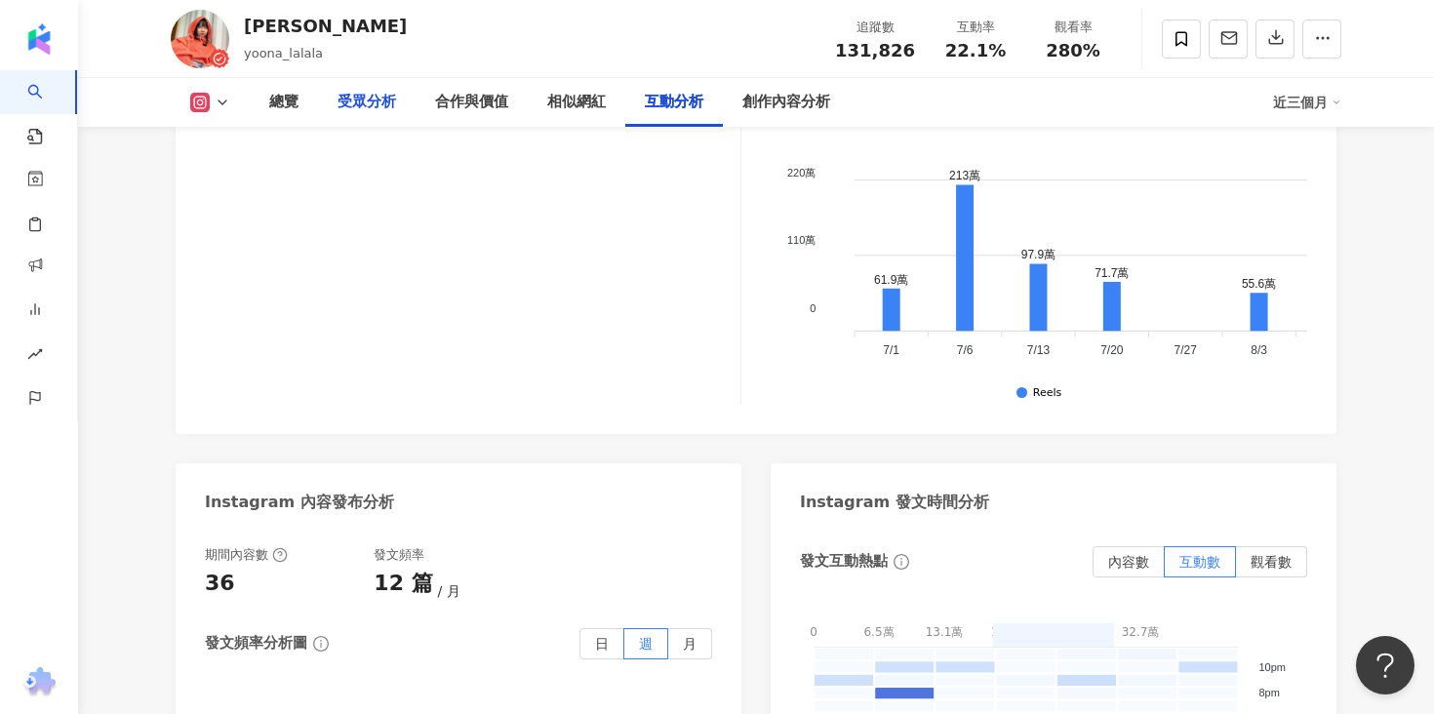
click at [373, 109] on div "受眾分析" at bounding box center [367, 102] width 59 height 23
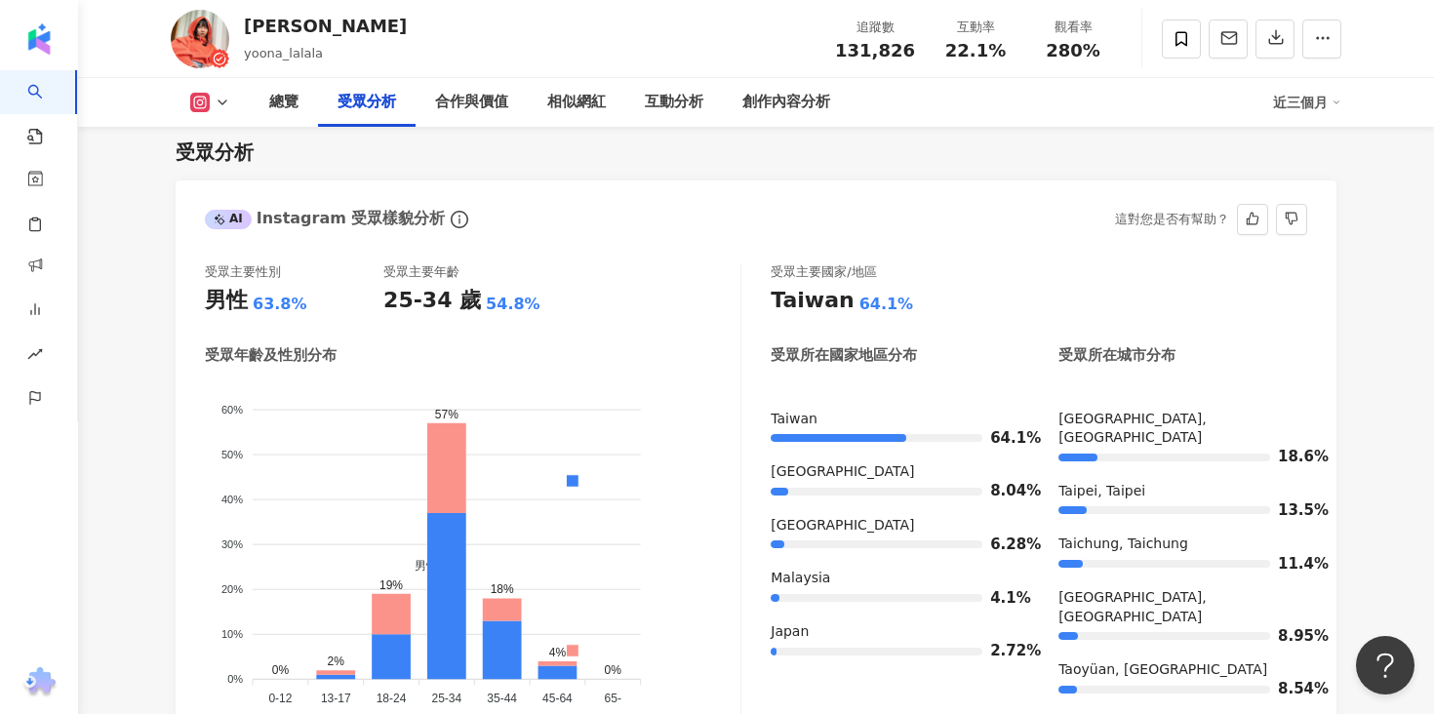
scroll to position [1724, 0]
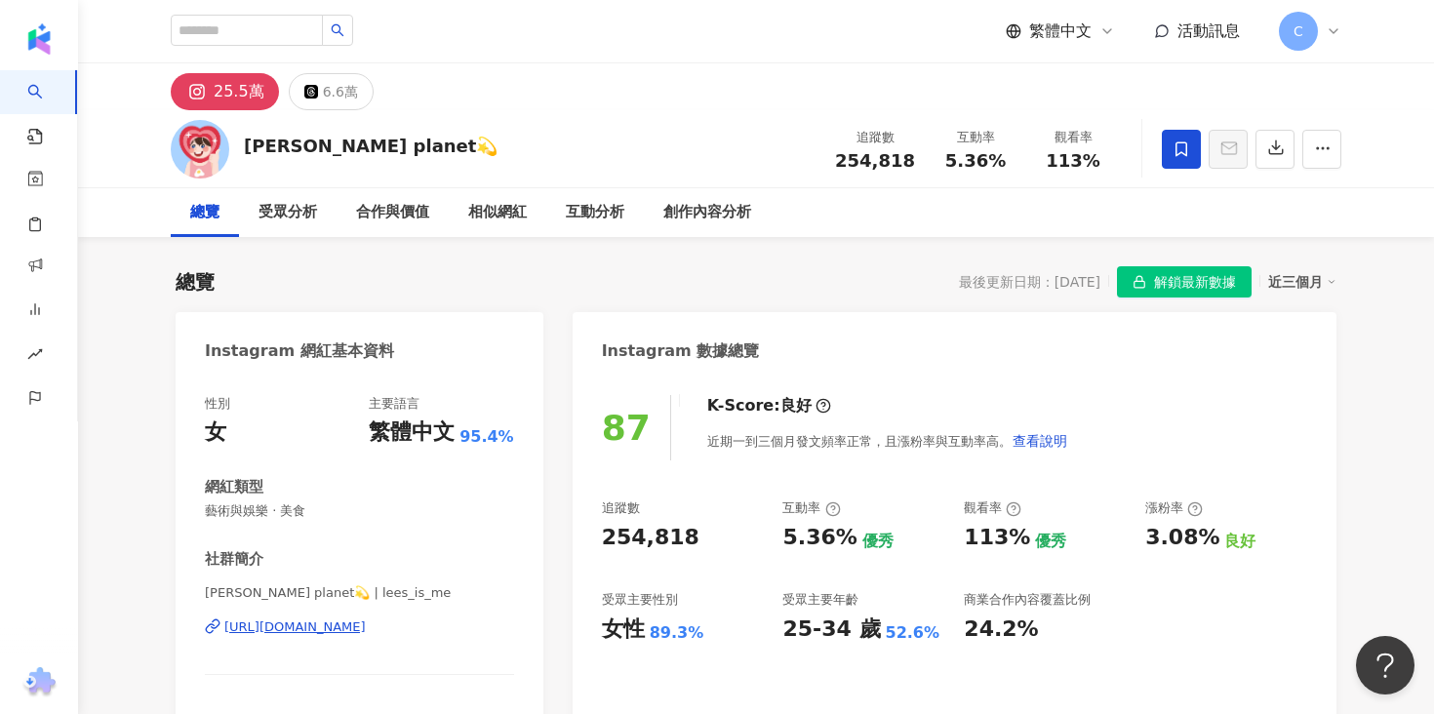
scroll to position [105, 0]
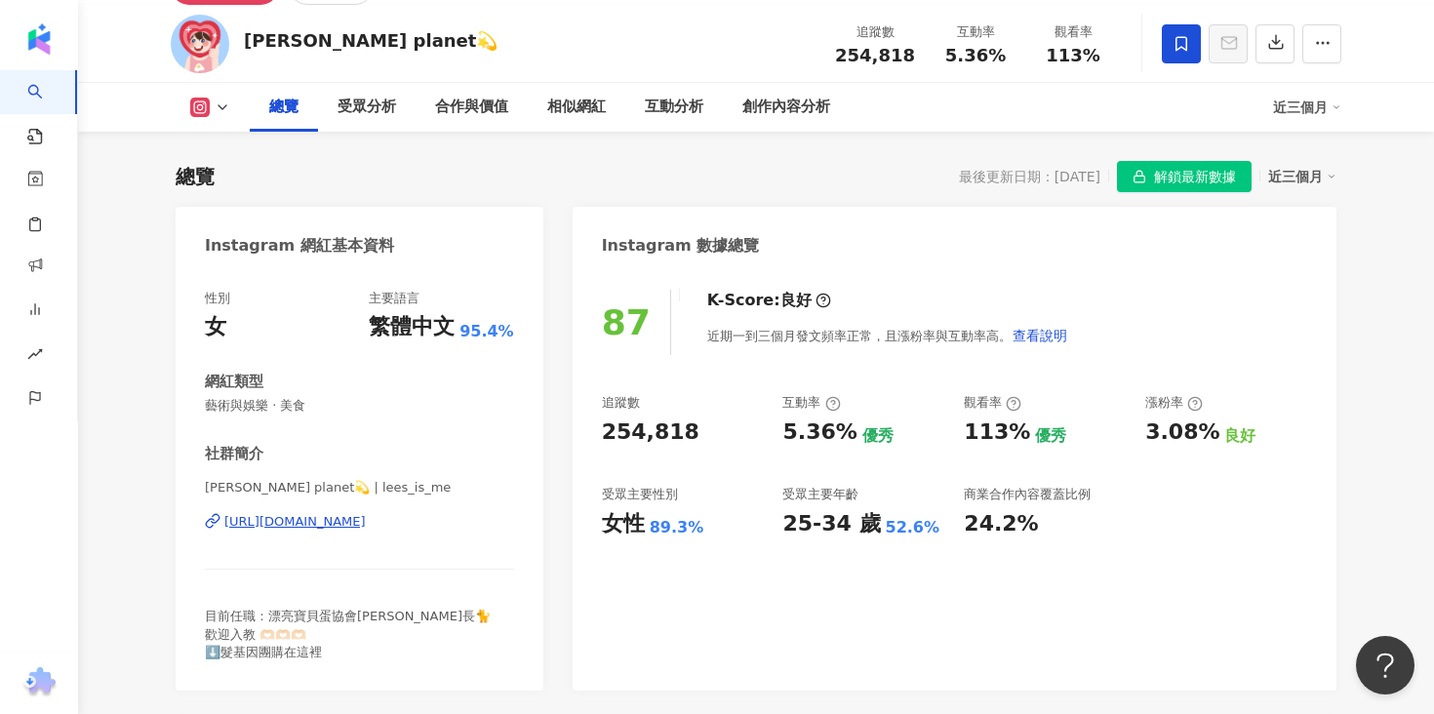
click at [366, 518] on div "[URL][DOMAIN_NAME]" at bounding box center [294, 522] width 141 height 18
copy span "254,818"
drag, startPoint x: 848, startPoint y: 55, endPoint x: 923, endPoint y: 55, distance: 75.1
click at [923, 55] on div "追蹤數 254,818" at bounding box center [875, 43] width 103 height 42
click at [368, 114] on div "受眾分析" at bounding box center [367, 107] width 59 height 23
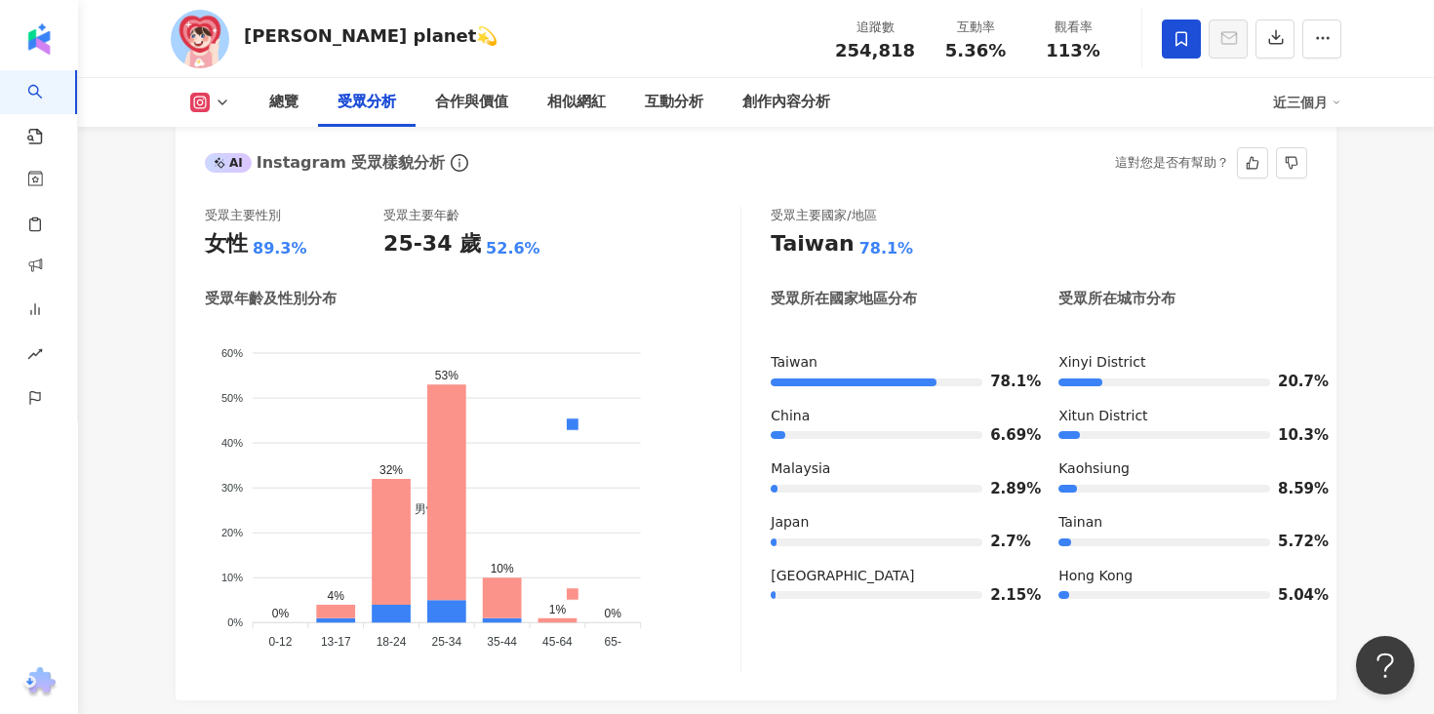
scroll to position [1745, 0]
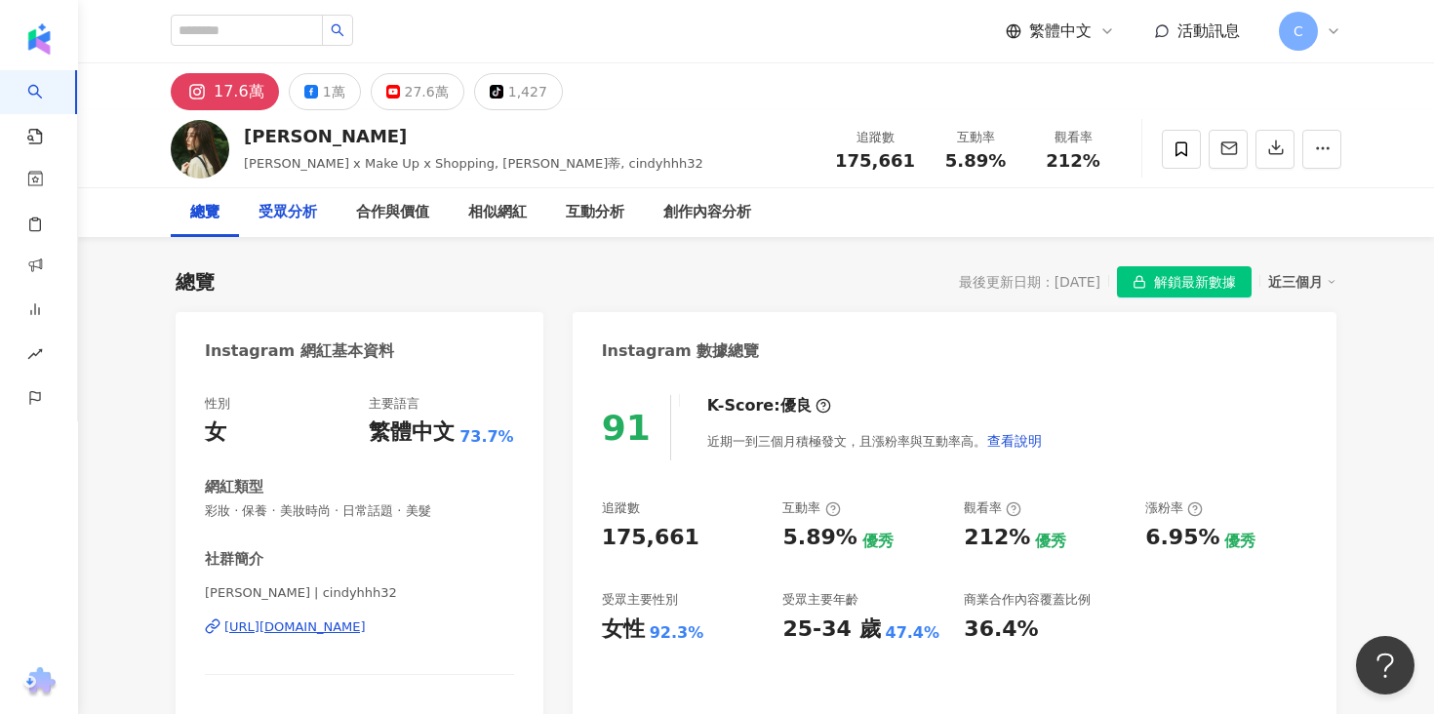
click at [300, 203] on div "受眾分析" at bounding box center [288, 212] width 59 height 23
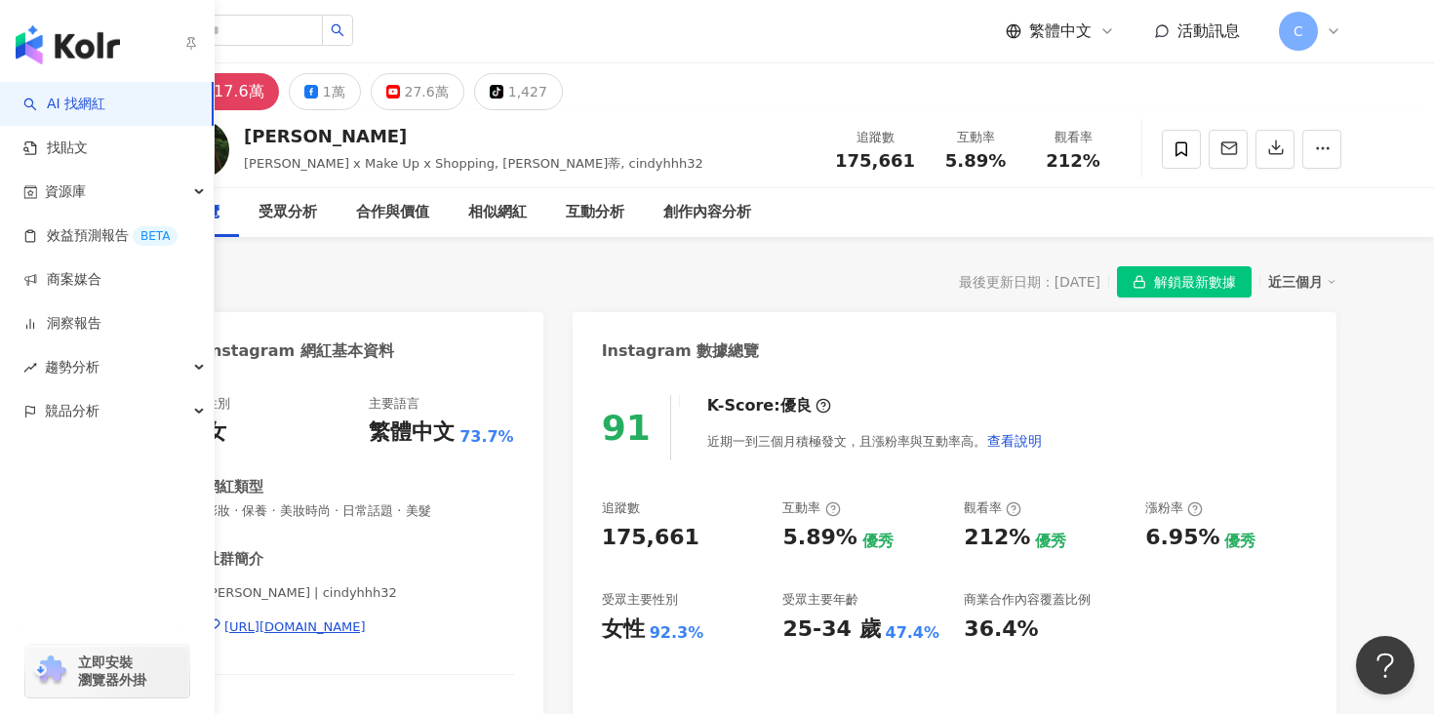
click at [366, 627] on div "[URL][DOMAIN_NAME]" at bounding box center [294, 628] width 141 height 18
